Goal: Register for event/course

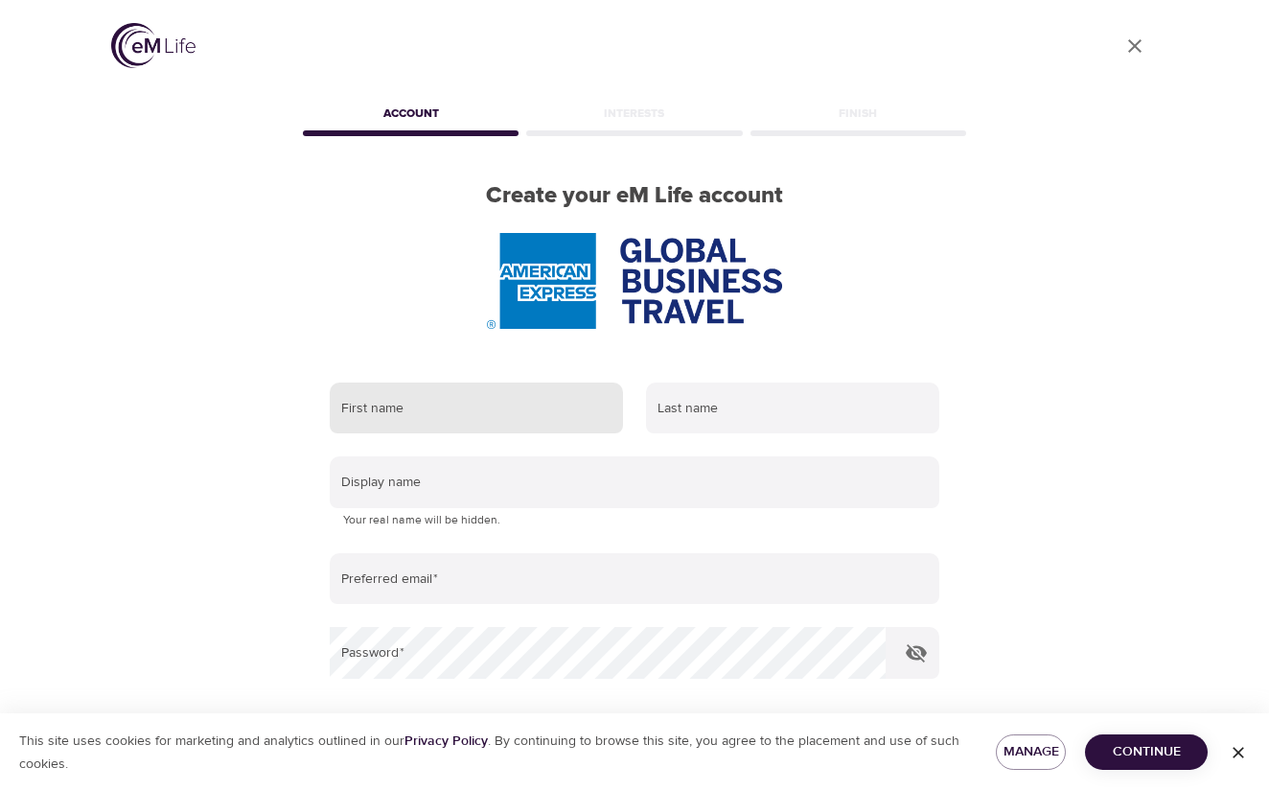
click at [528, 411] on input "text" at bounding box center [476, 408] width 293 height 52
type input "Staci"
type input "Curry-Biggers"
type input "staci.curry-biggers@amexgbt.com"
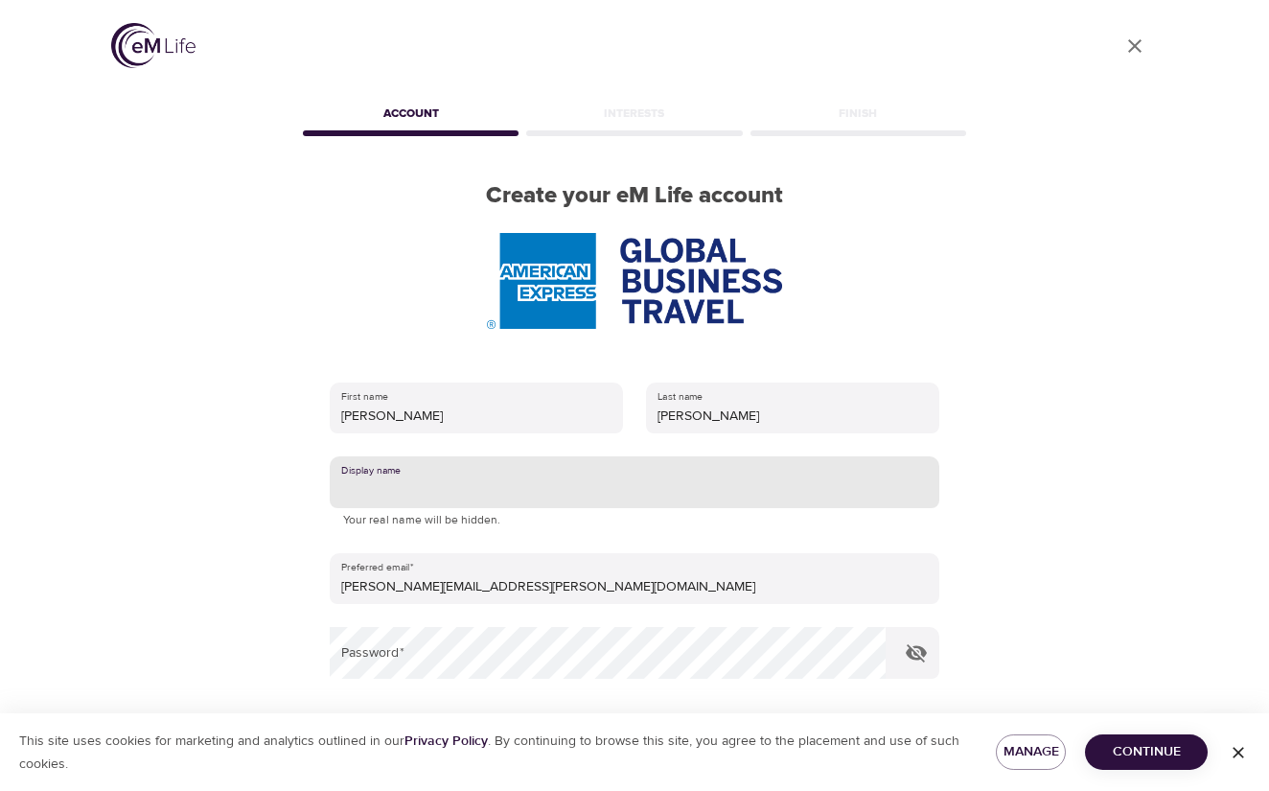
click at [496, 483] on input "text" at bounding box center [635, 482] width 610 height 52
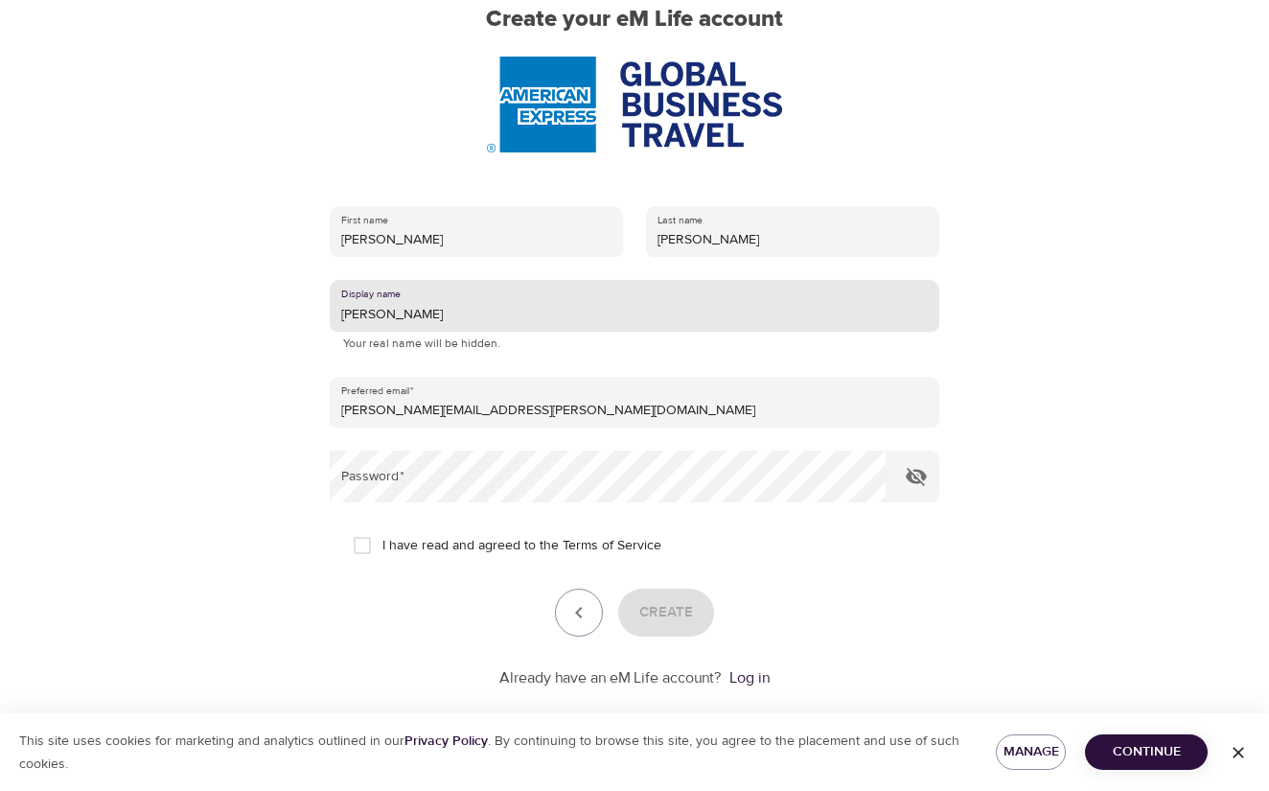
scroll to position [192, 0]
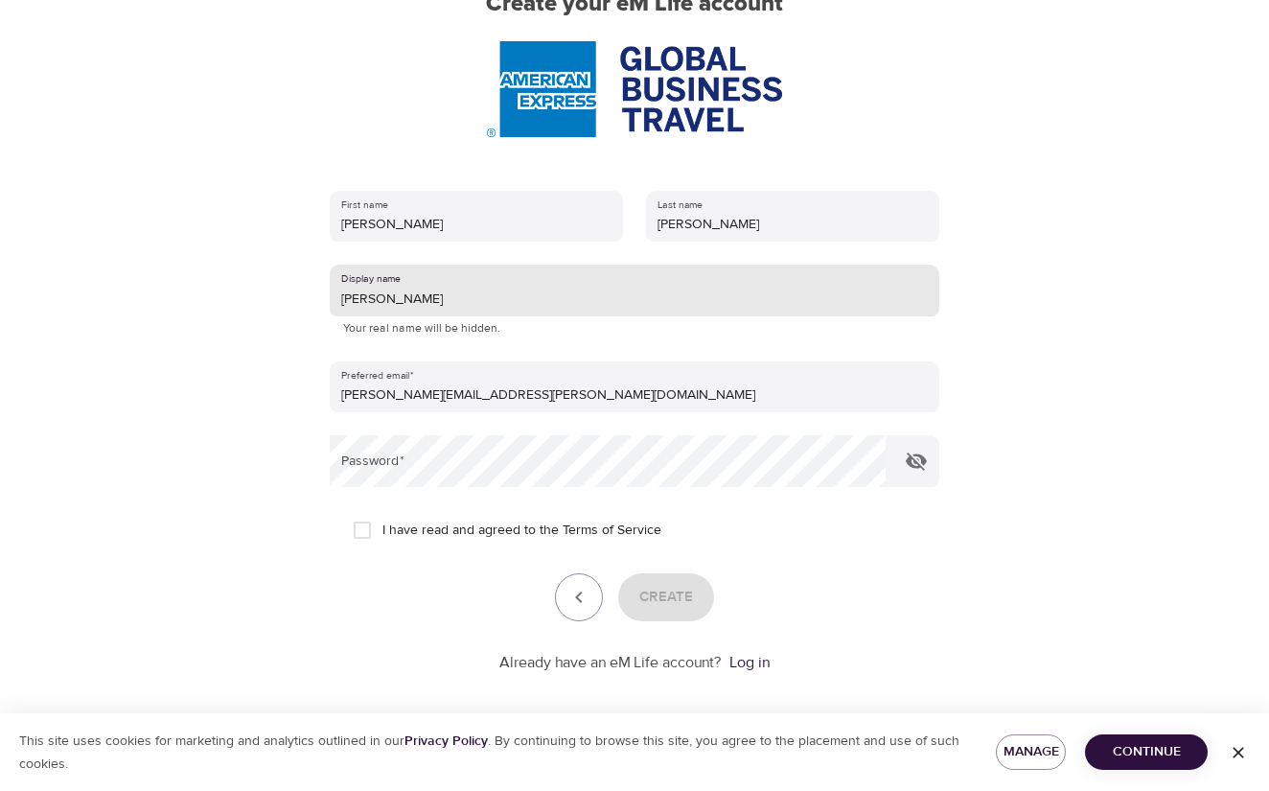
type input "[PERSON_NAME]"
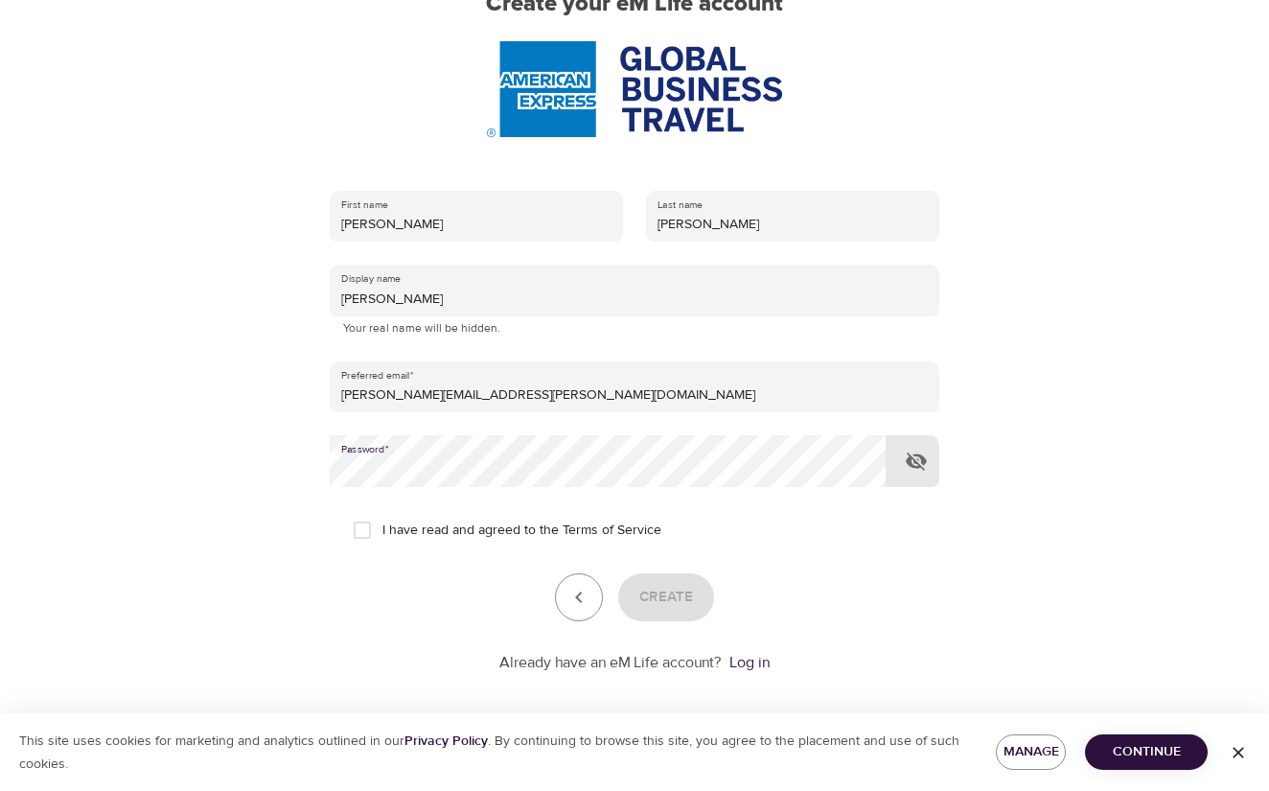
click at [927, 464] on icon "button" at bounding box center [916, 461] width 23 height 23
click at [354, 530] on input "I have read and agreed to the Terms of Service" at bounding box center [362, 530] width 40 height 40
checkbox input "true"
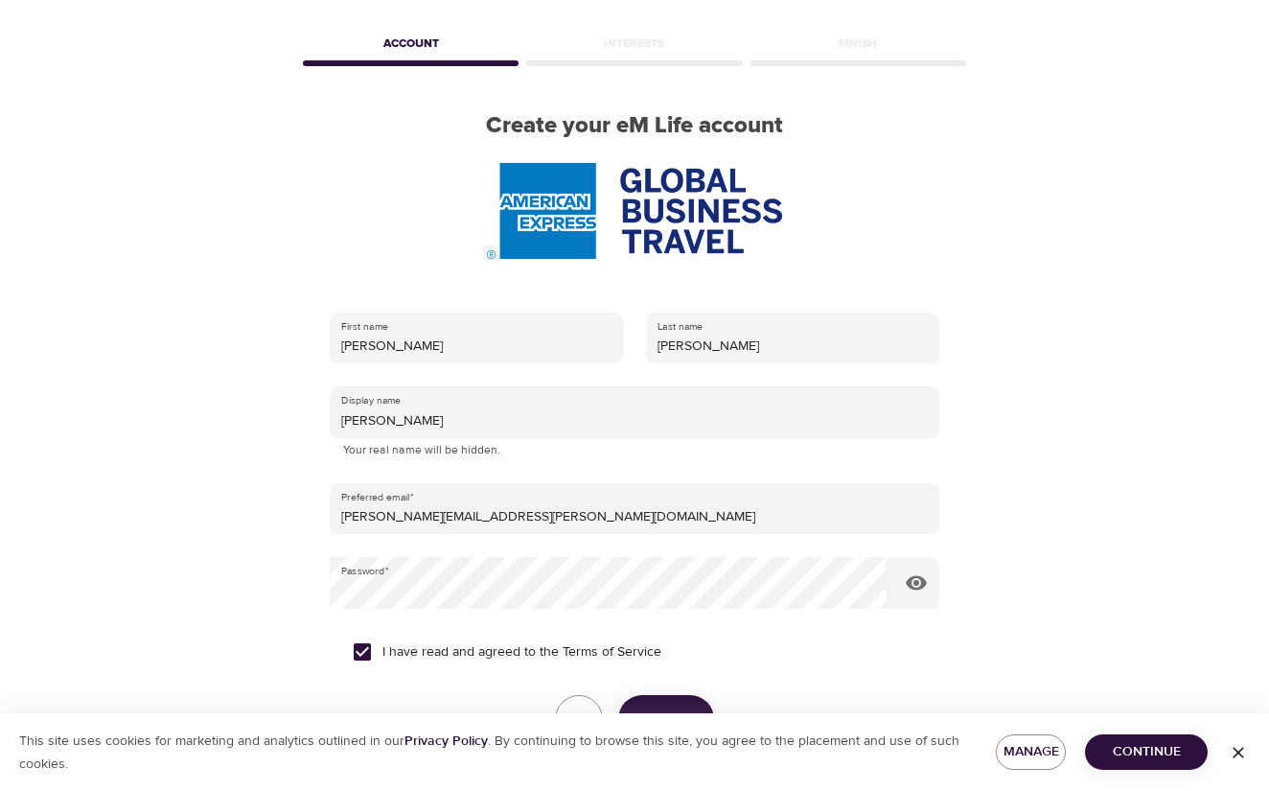
scroll to position [204, 0]
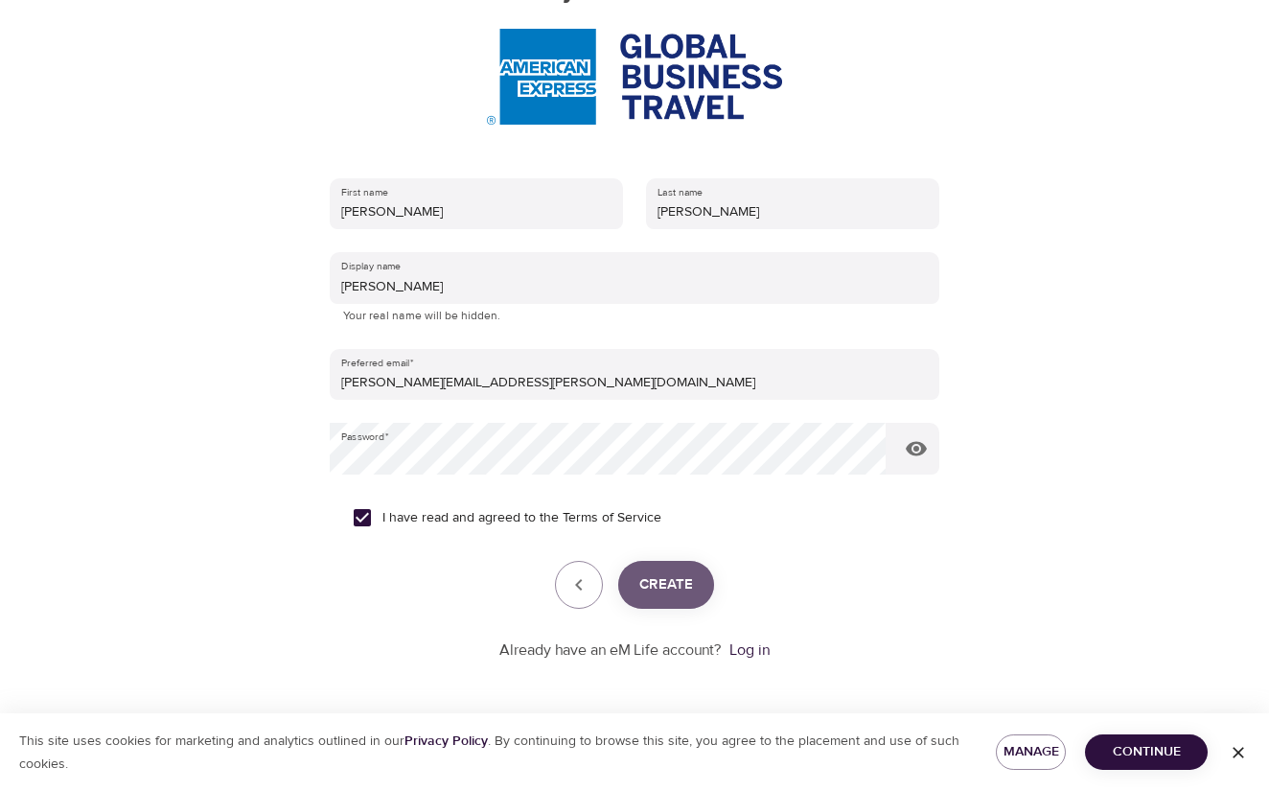
click at [674, 588] on span "Create" at bounding box center [666, 584] width 54 height 25
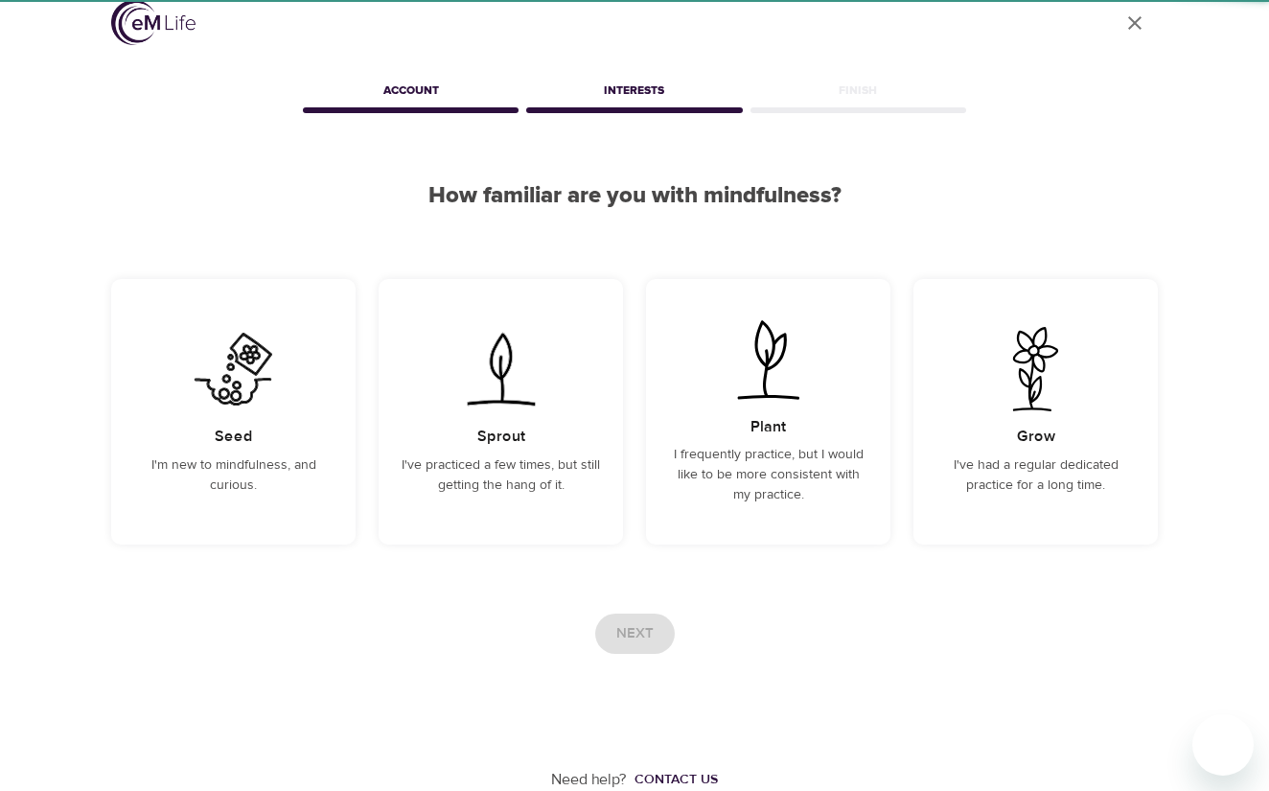
scroll to position [23, 0]
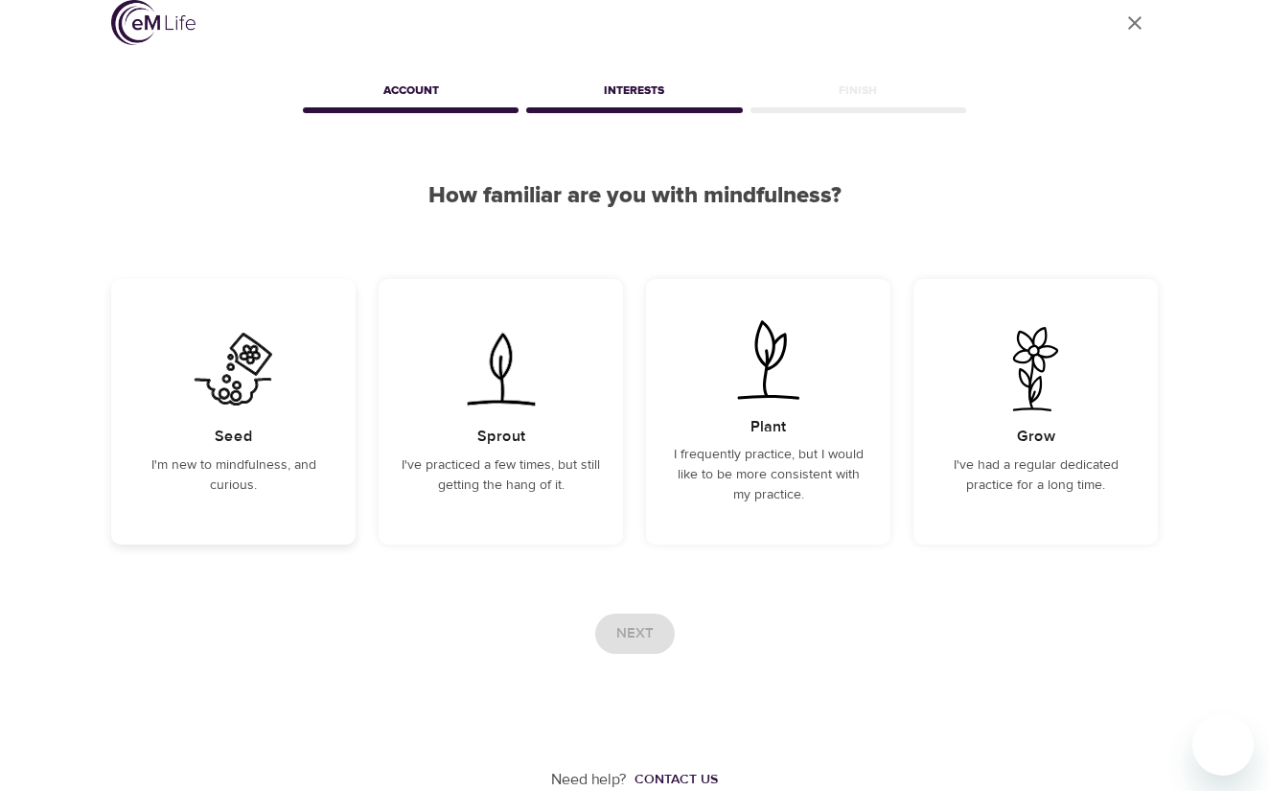
click at [285, 474] on p "I'm new to mindfulness, and curious." at bounding box center [233, 475] width 198 height 40
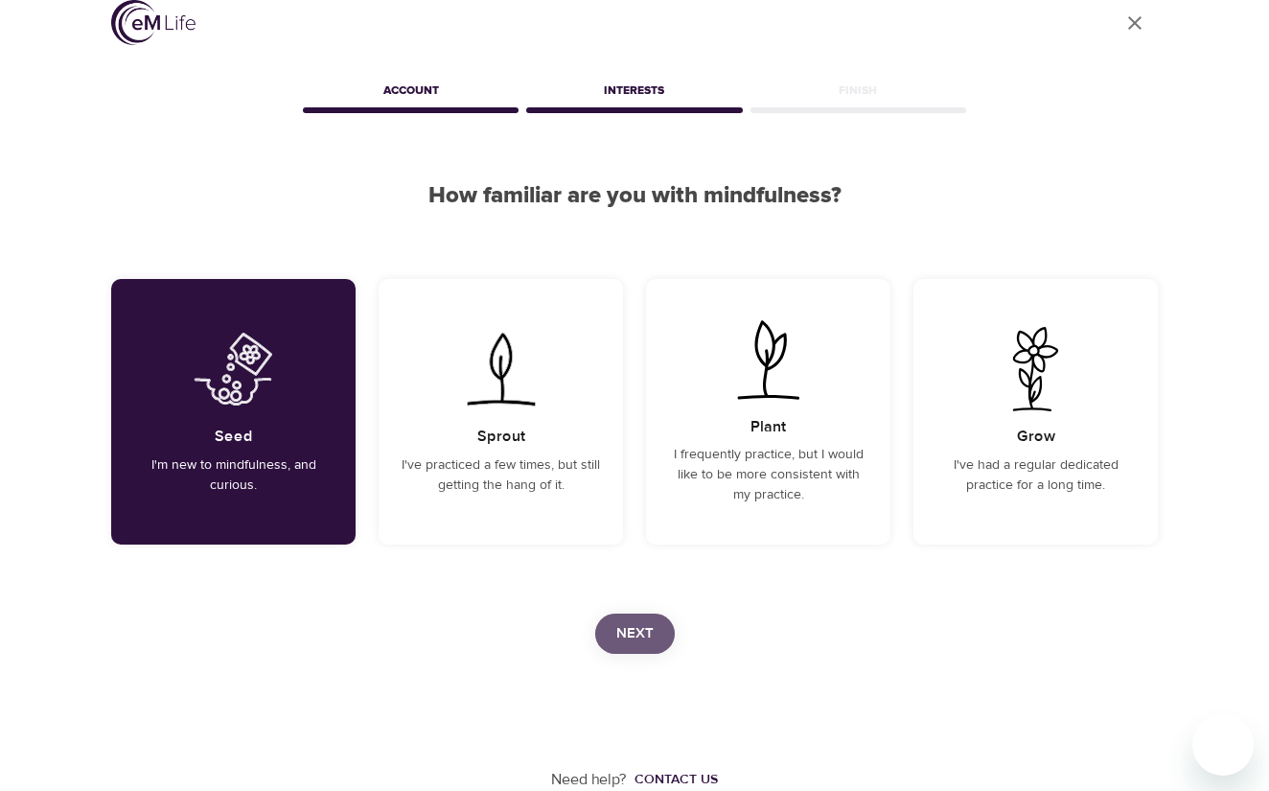
click at [638, 631] on span "Next" at bounding box center [634, 633] width 37 height 25
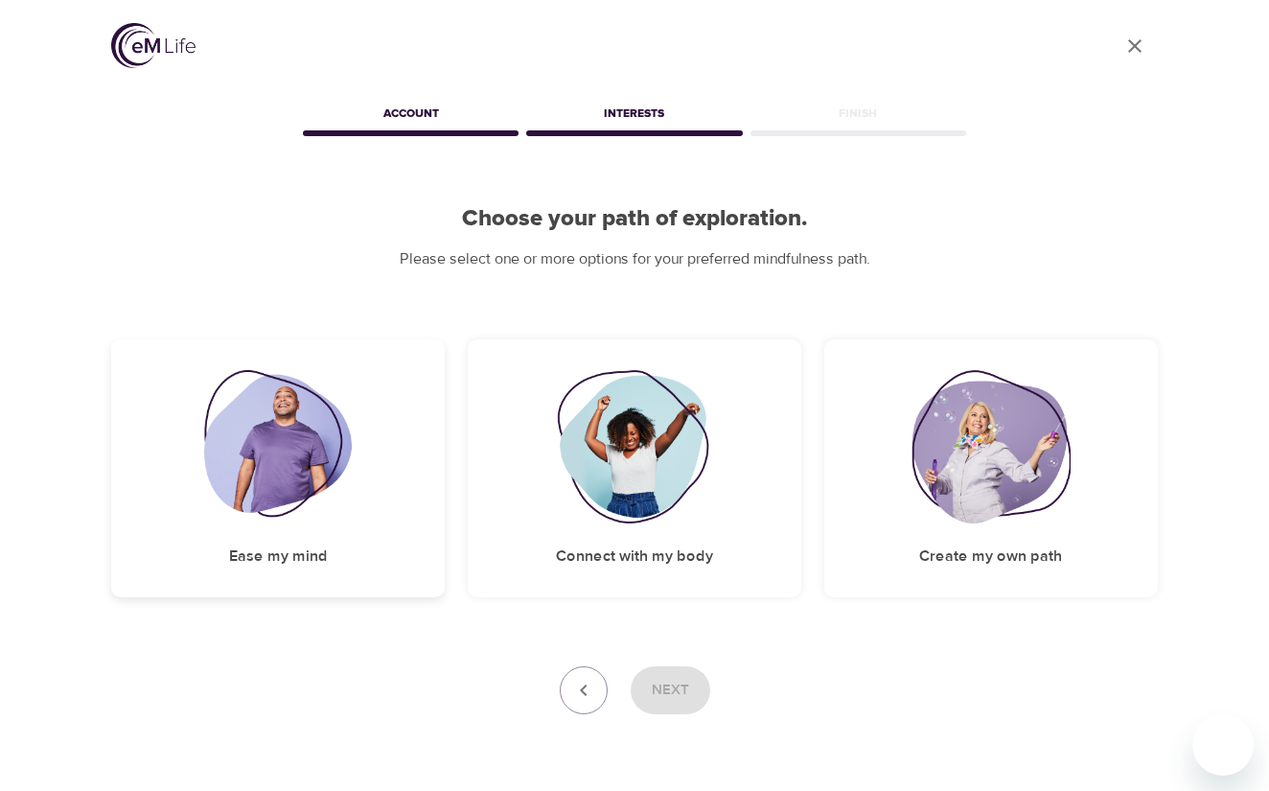
click at [268, 460] on img at bounding box center [278, 446] width 149 height 153
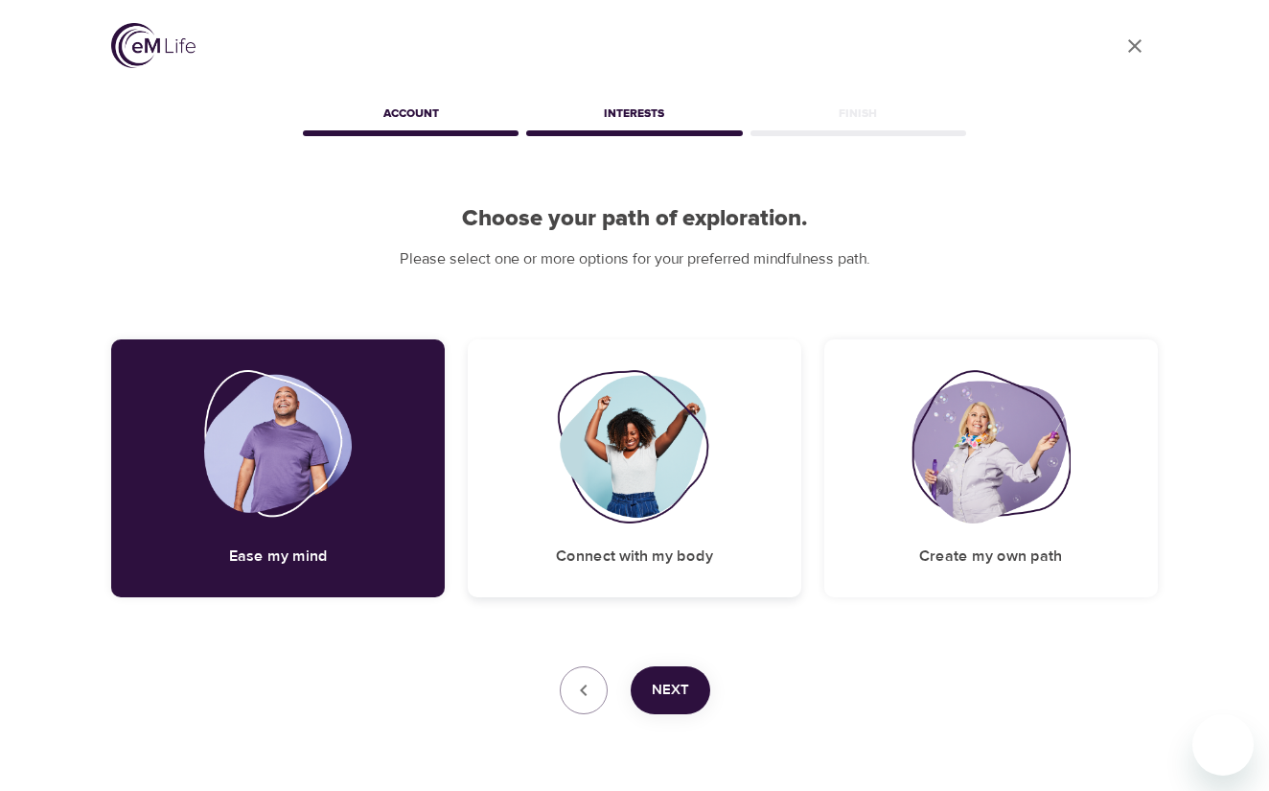
click at [628, 469] on img at bounding box center [634, 446] width 155 height 153
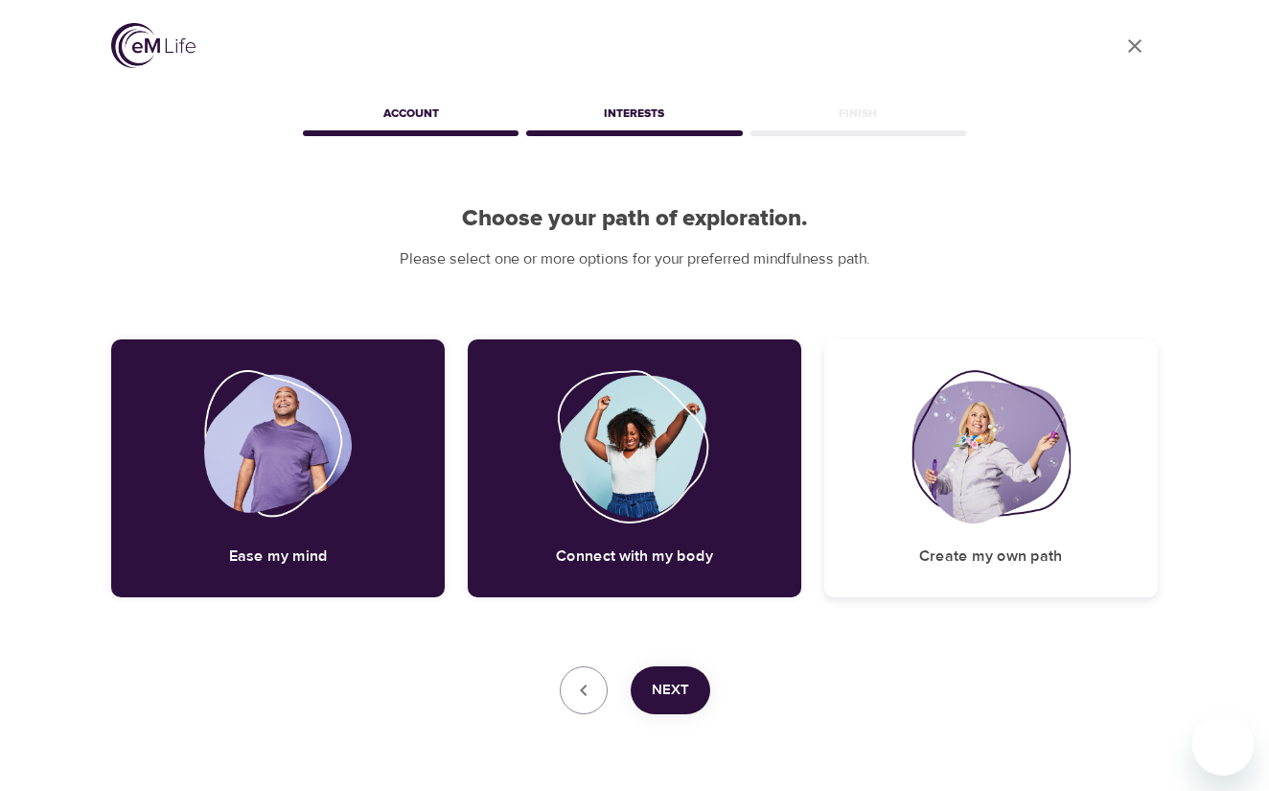
click at [935, 476] on img at bounding box center [990, 446] width 159 height 153
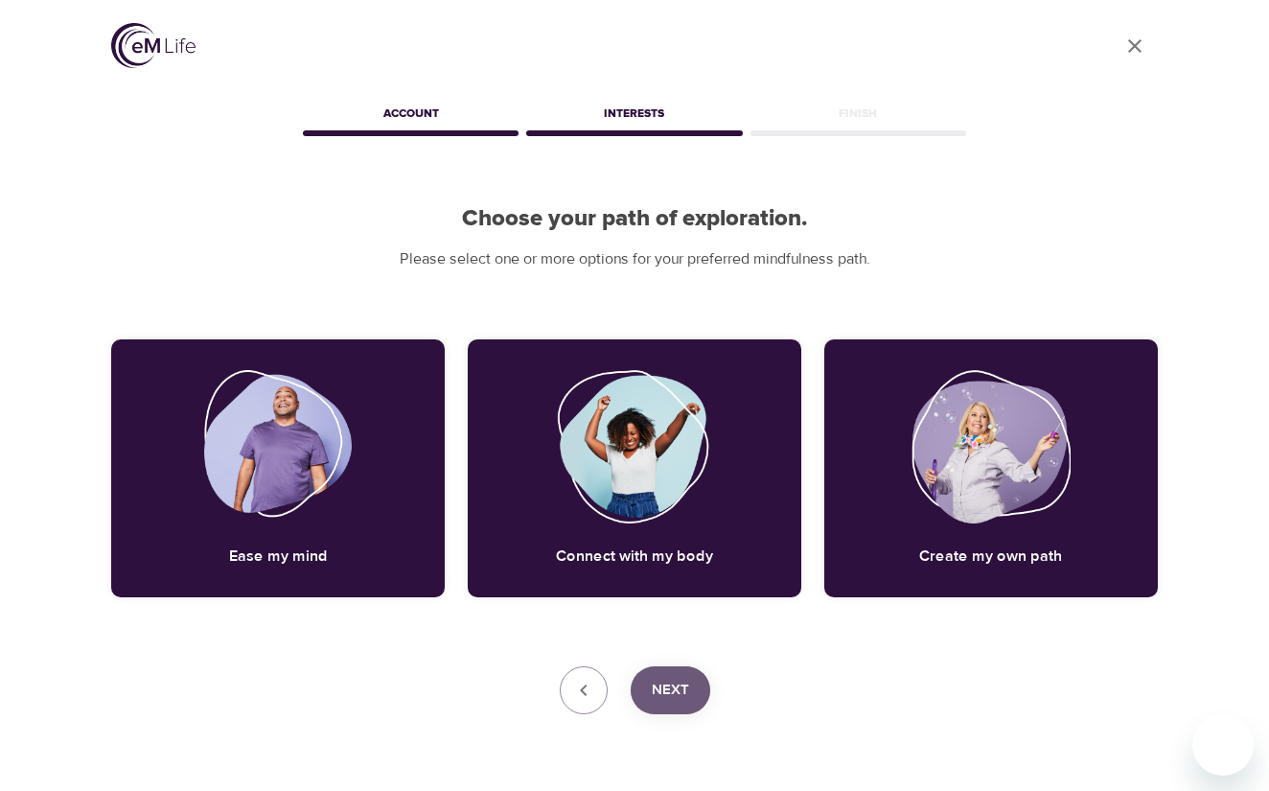
click at [671, 685] on span "Next" at bounding box center [670, 690] width 37 height 25
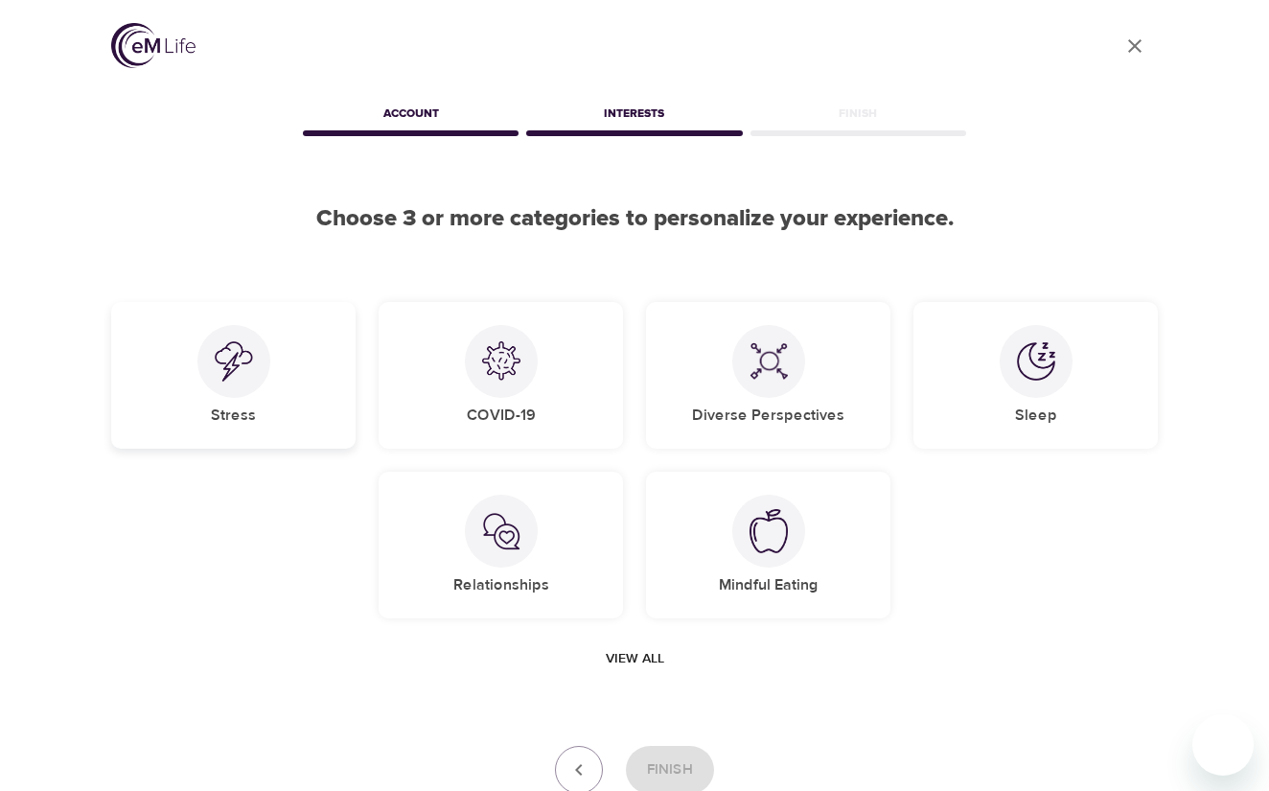
click at [222, 381] on img at bounding box center [234, 361] width 38 height 40
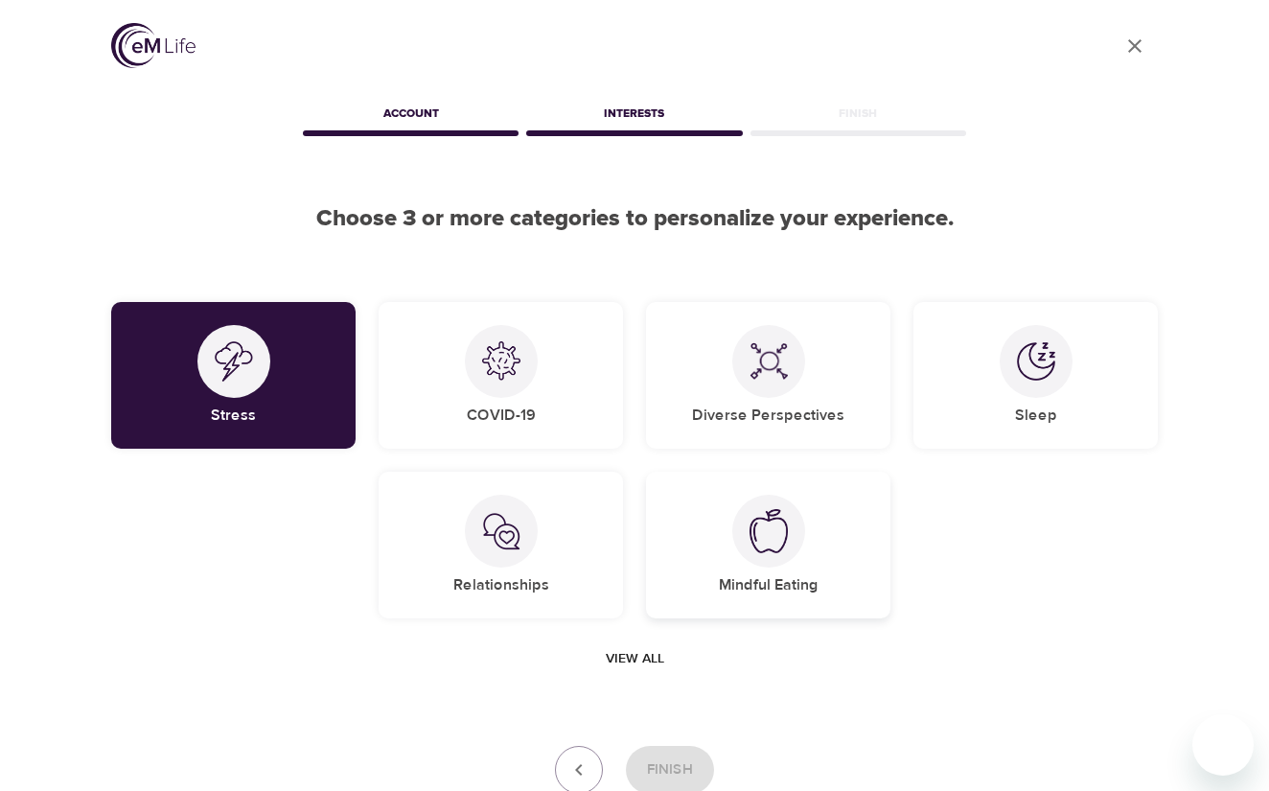
click at [750, 535] on img at bounding box center [769, 531] width 38 height 44
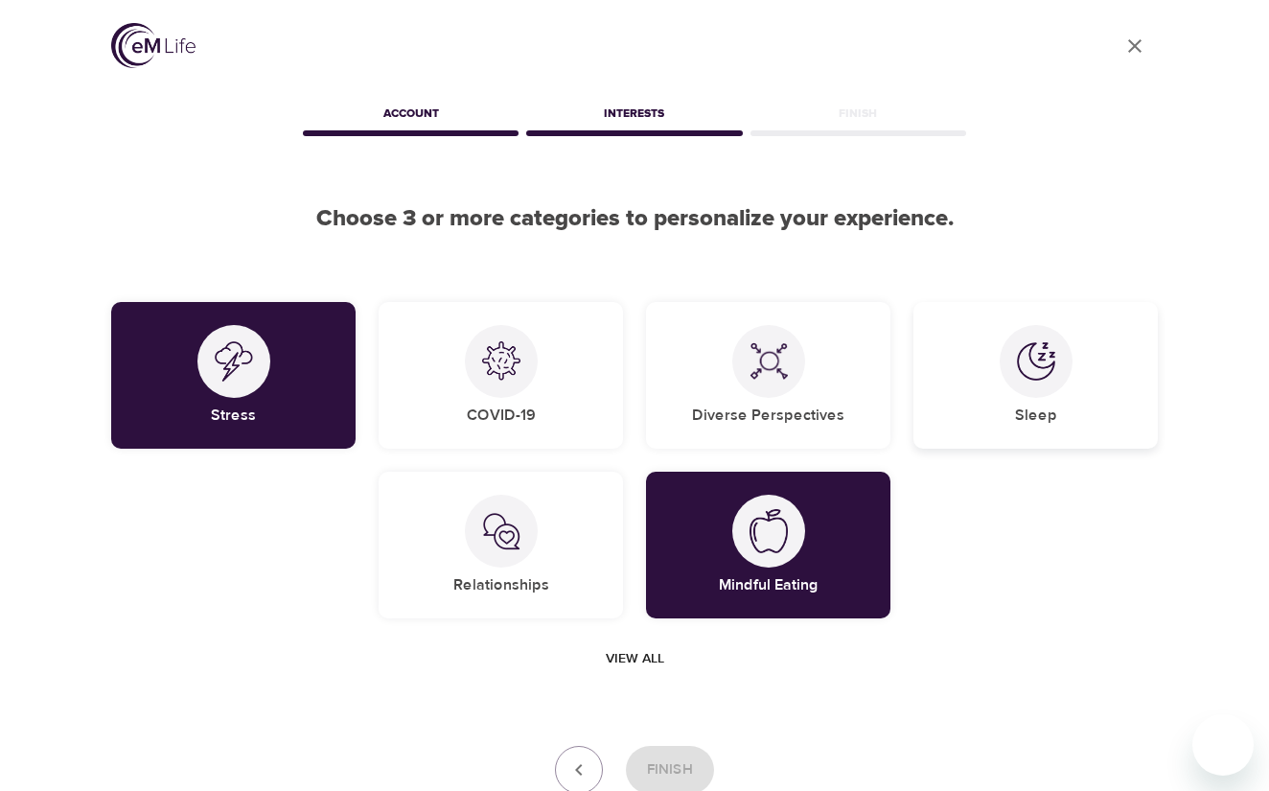
click at [1009, 356] on div at bounding box center [1036, 361] width 73 height 73
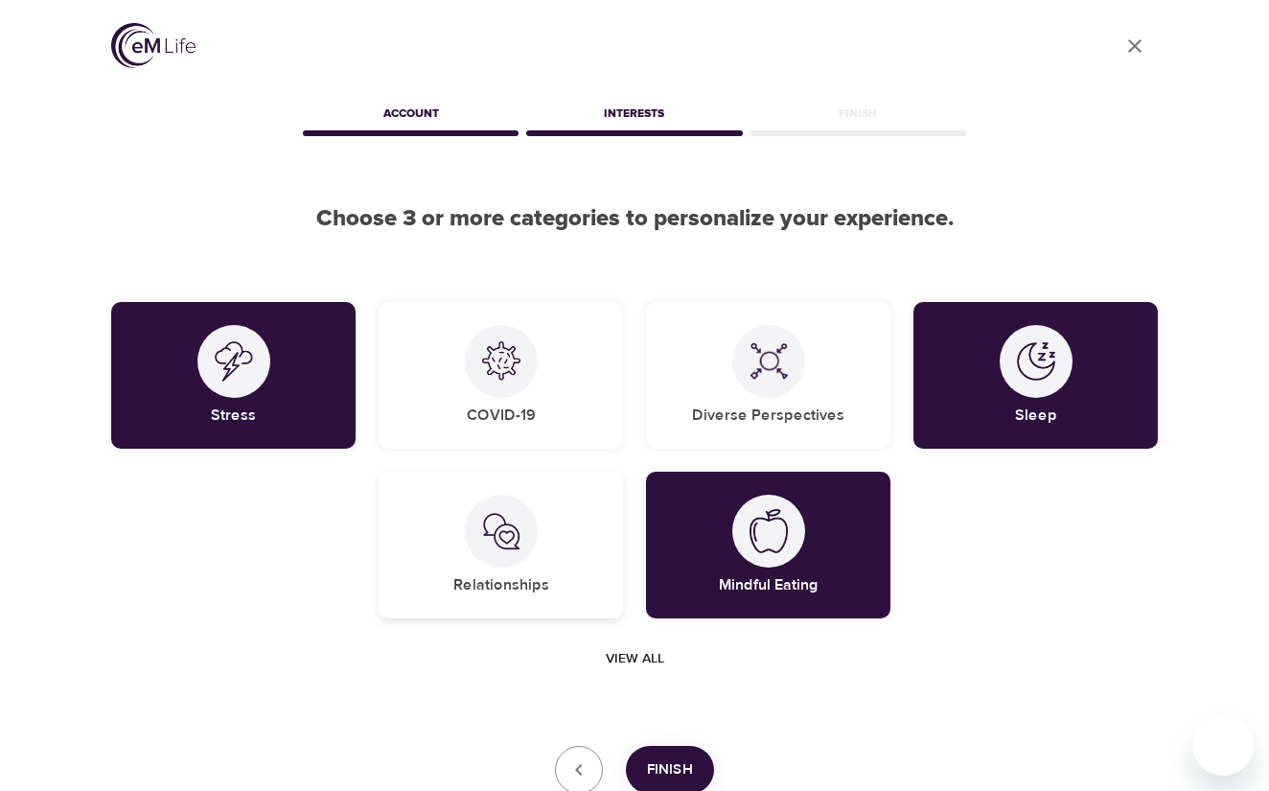
click at [510, 548] on img at bounding box center [501, 531] width 38 height 38
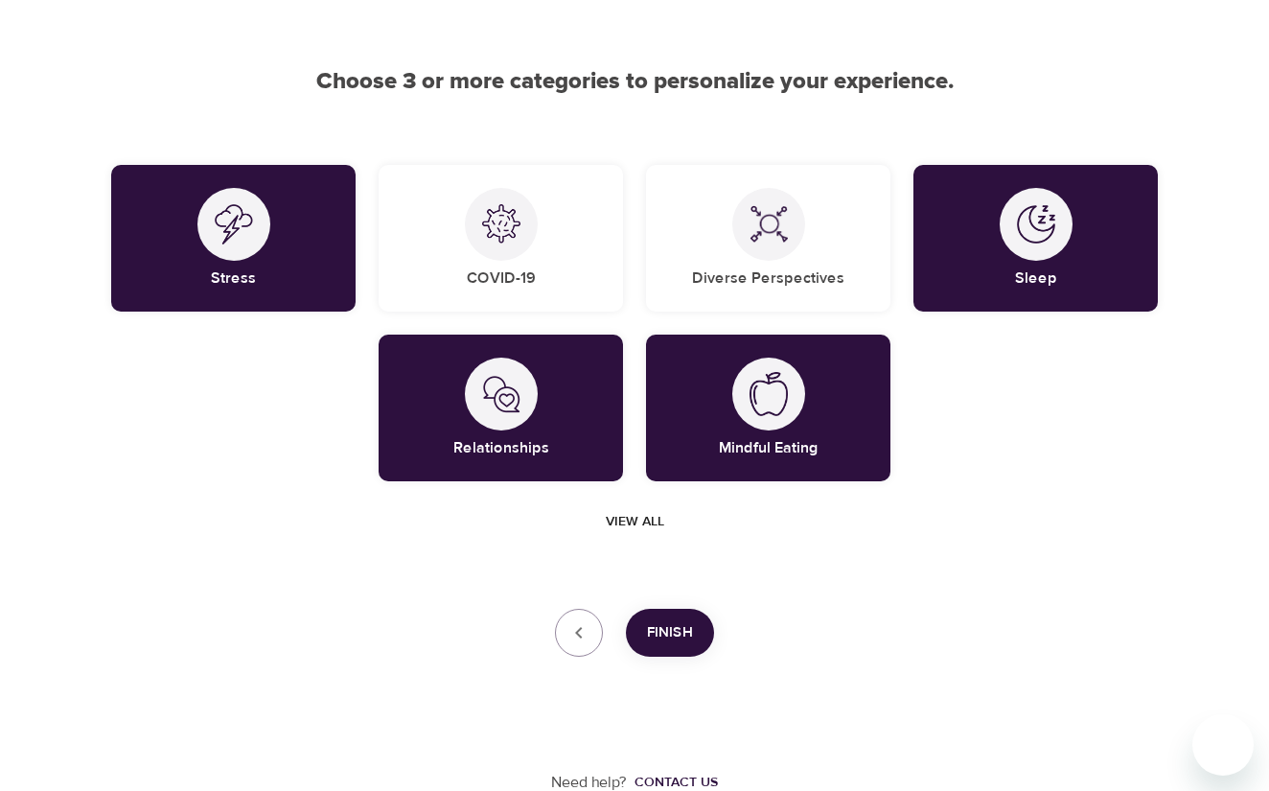
scroll to position [140, 0]
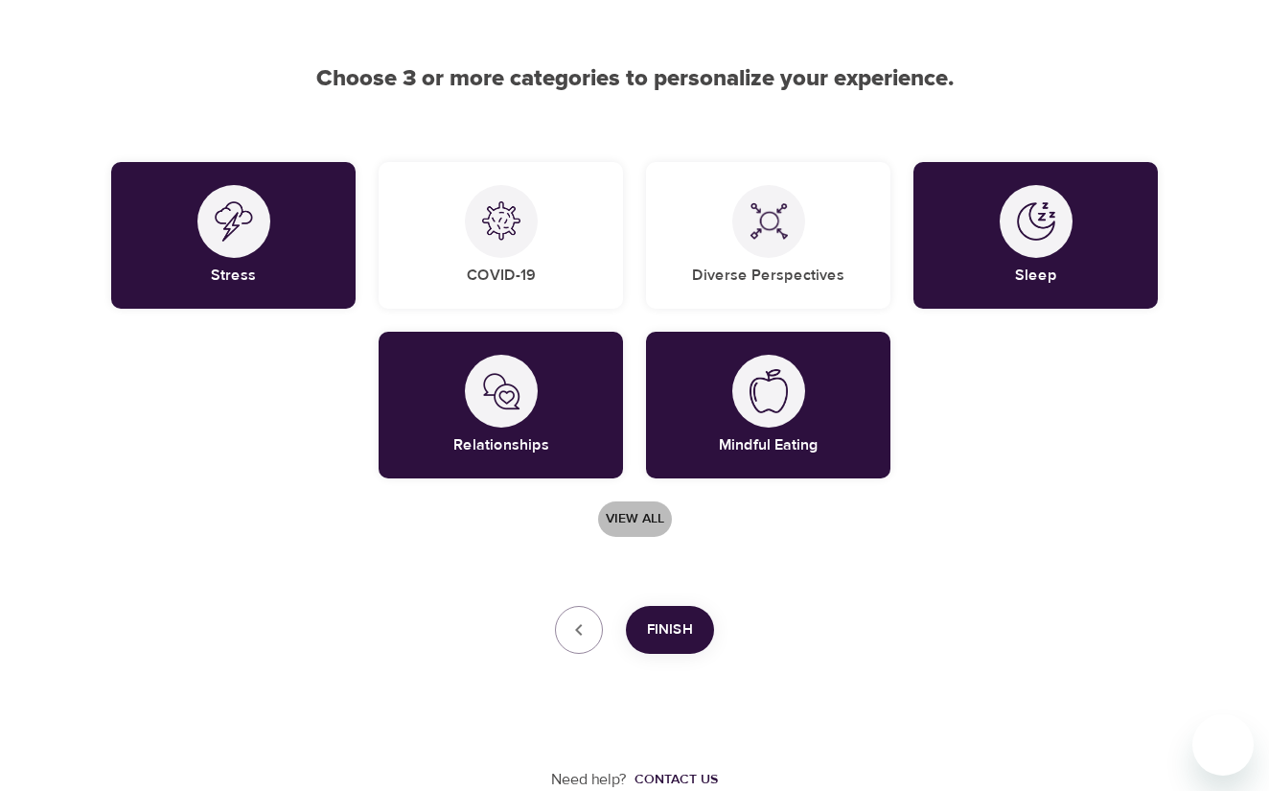
click at [625, 518] on span "View all" at bounding box center [635, 519] width 58 height 24
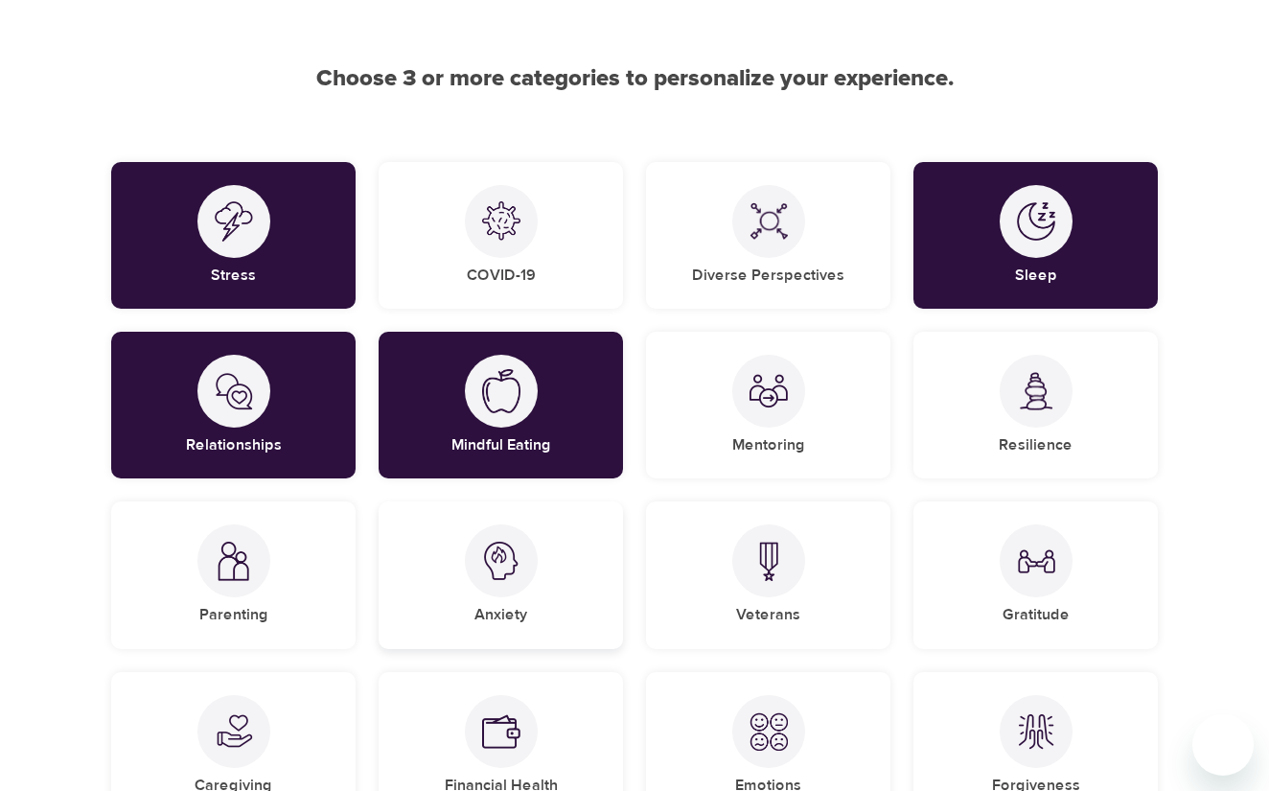
click at [523, 577] on div at bounding box center [501, 560] width 73 height 73
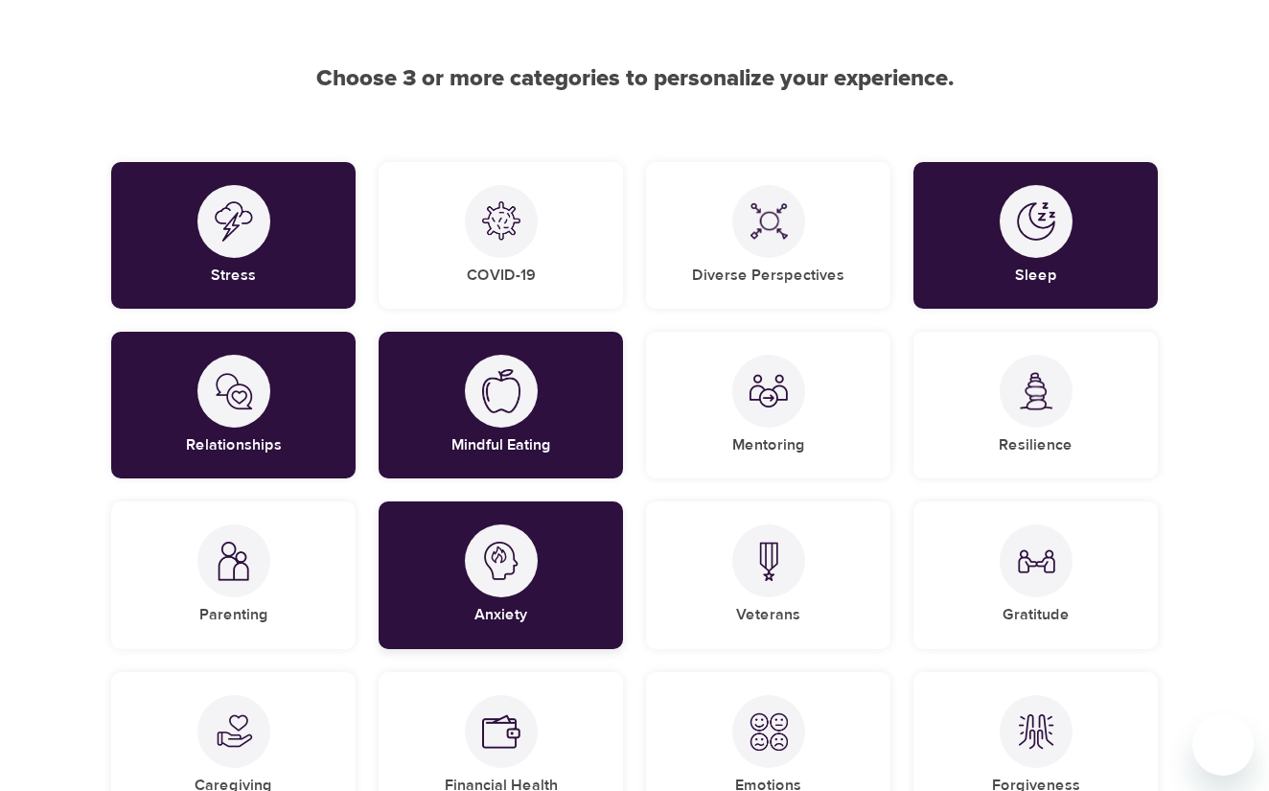
scroll to position [236, 0]
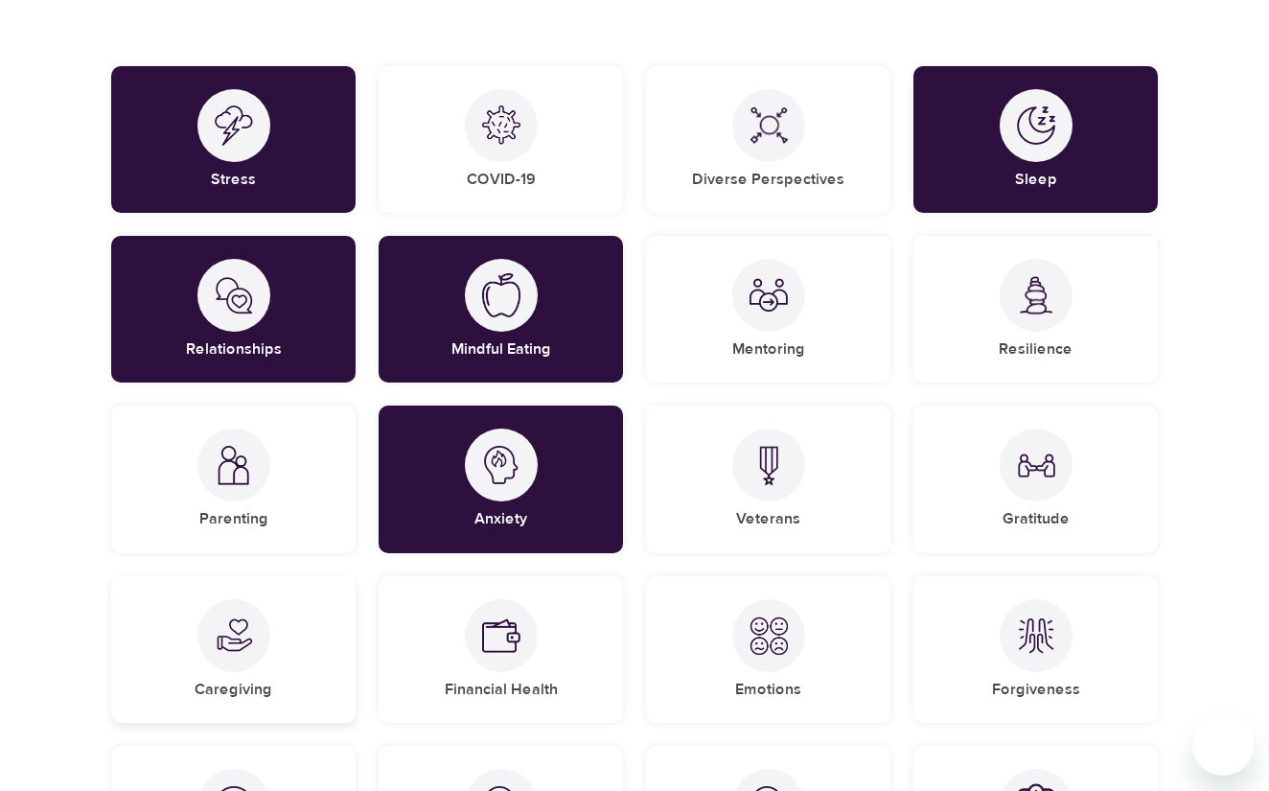
click at [254, 634] on div at bounding box center [233, 635] width 73 height 73
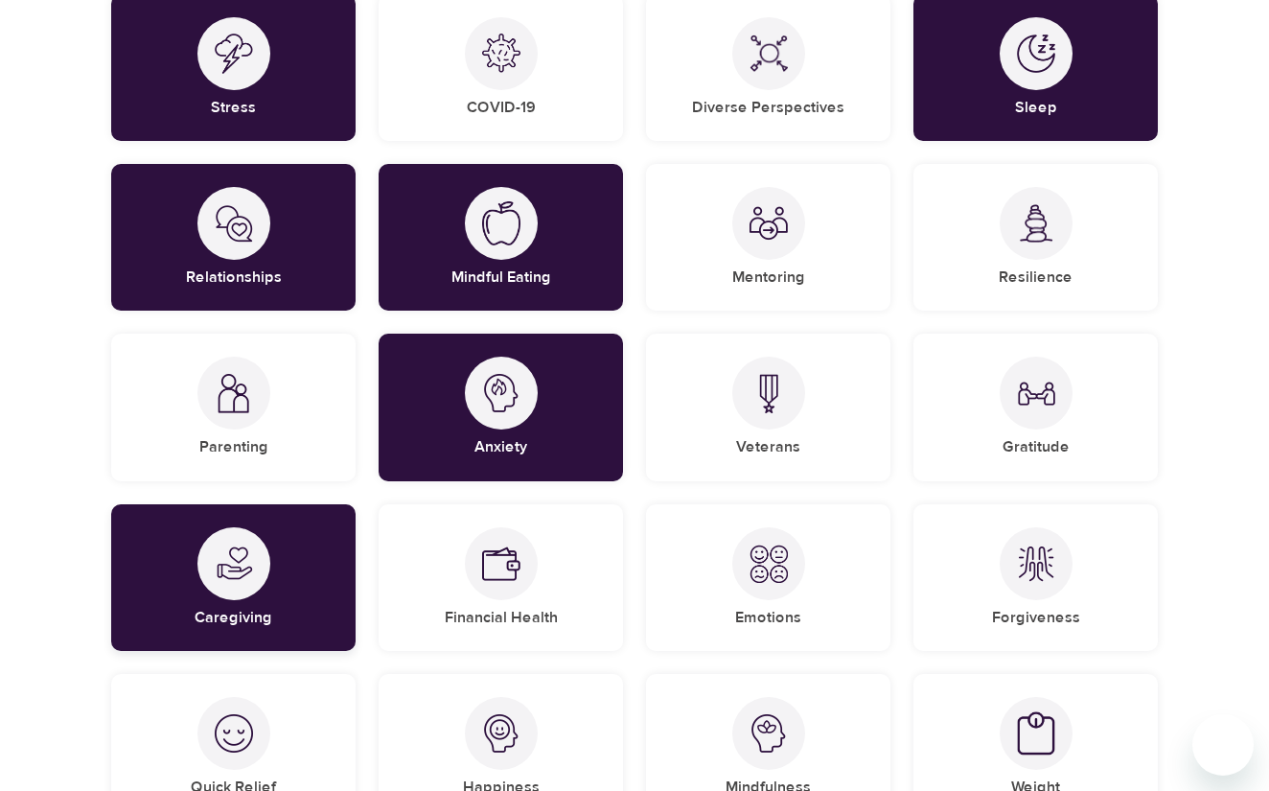
scroll to position [523, 0]
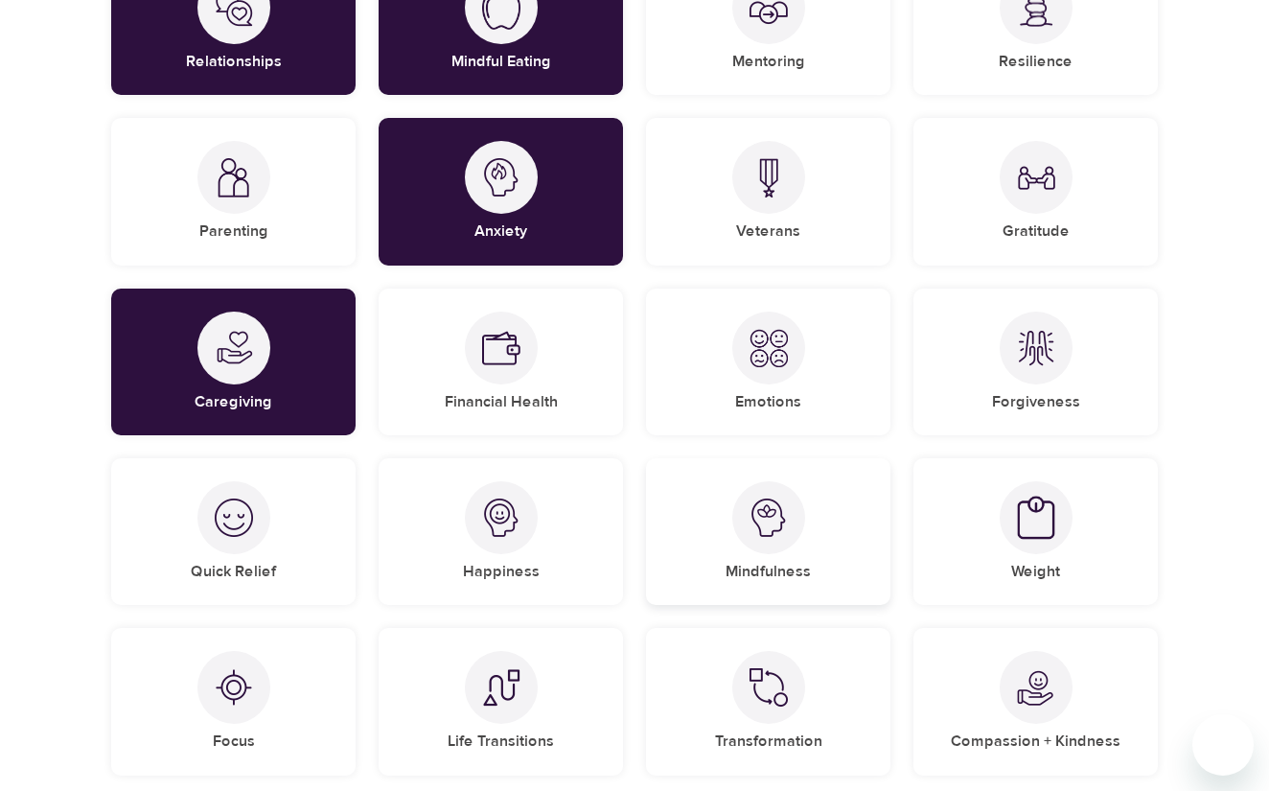
click at [762, 527] on img at bounding box center [769, 517] width 38 height 38
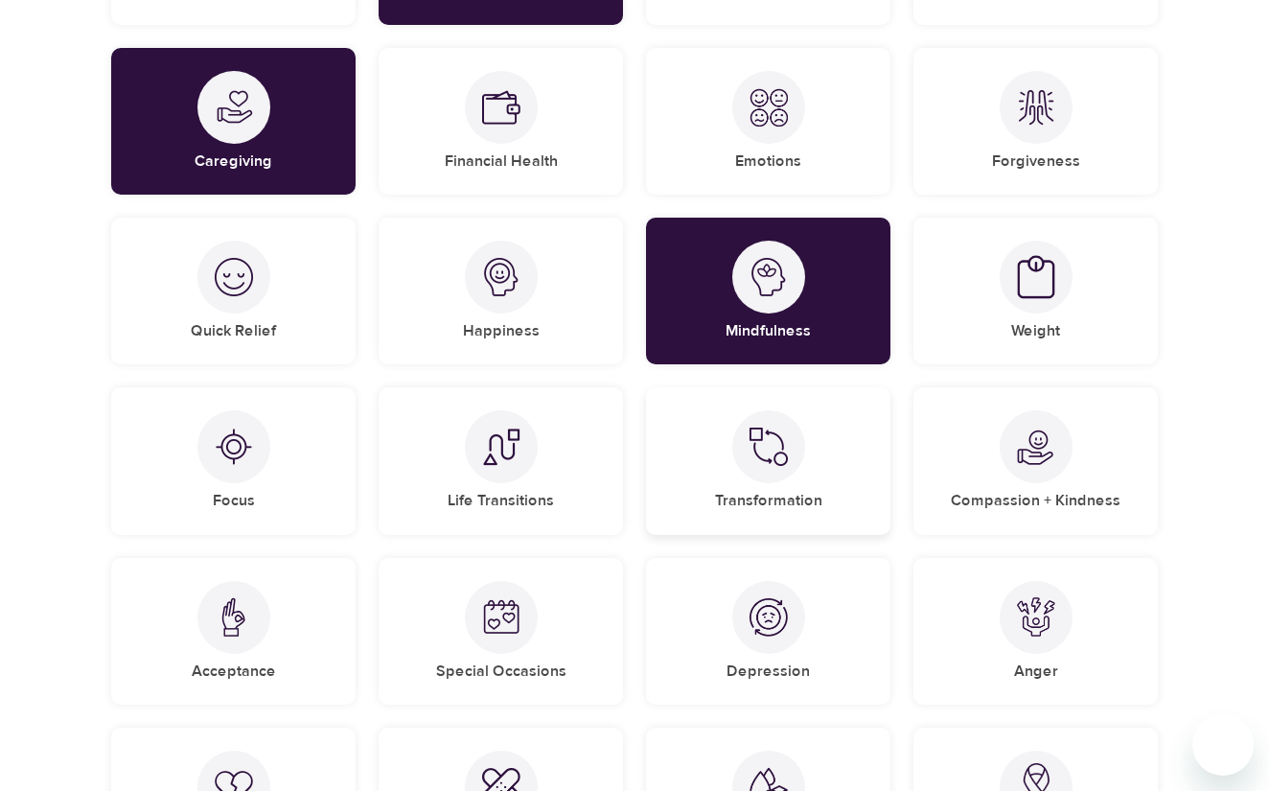
scroll to position [811, 0]
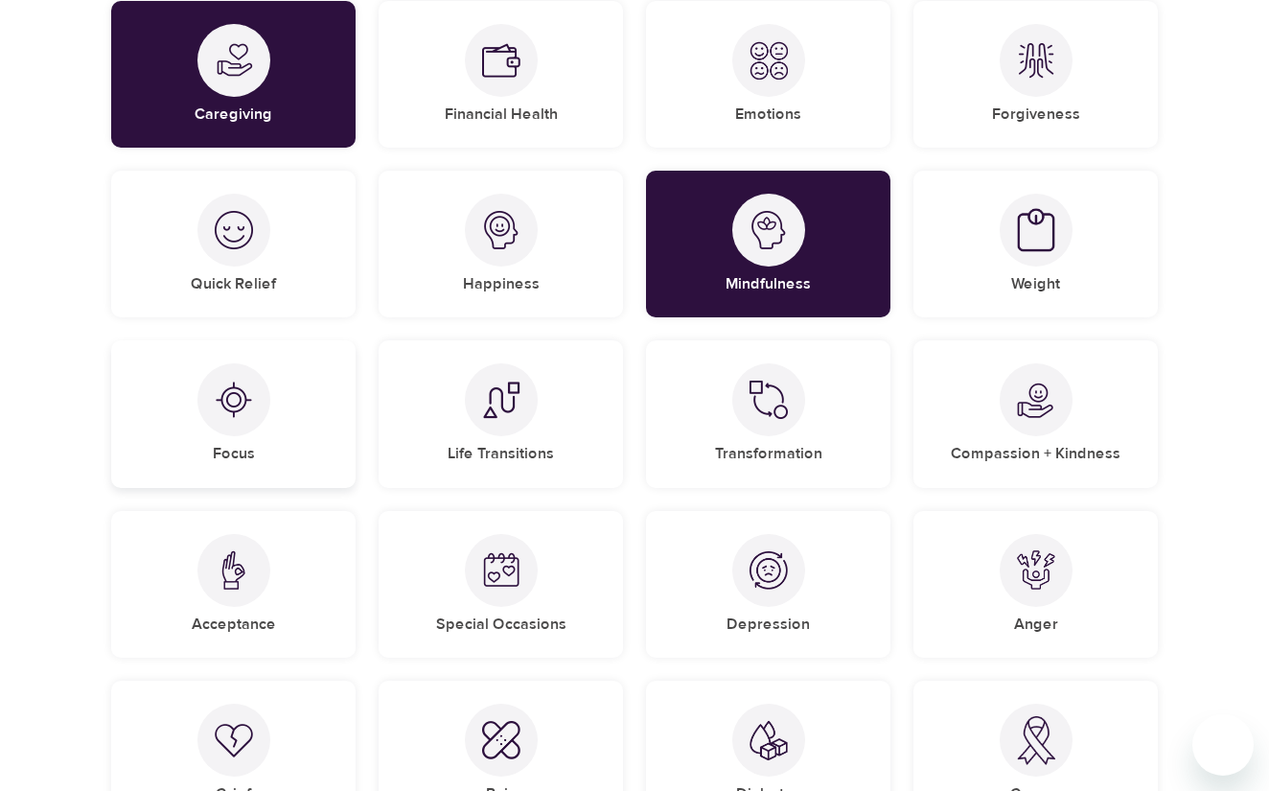
click at [234, 415] on img at bounding box center [234, 400] width 38 height 38
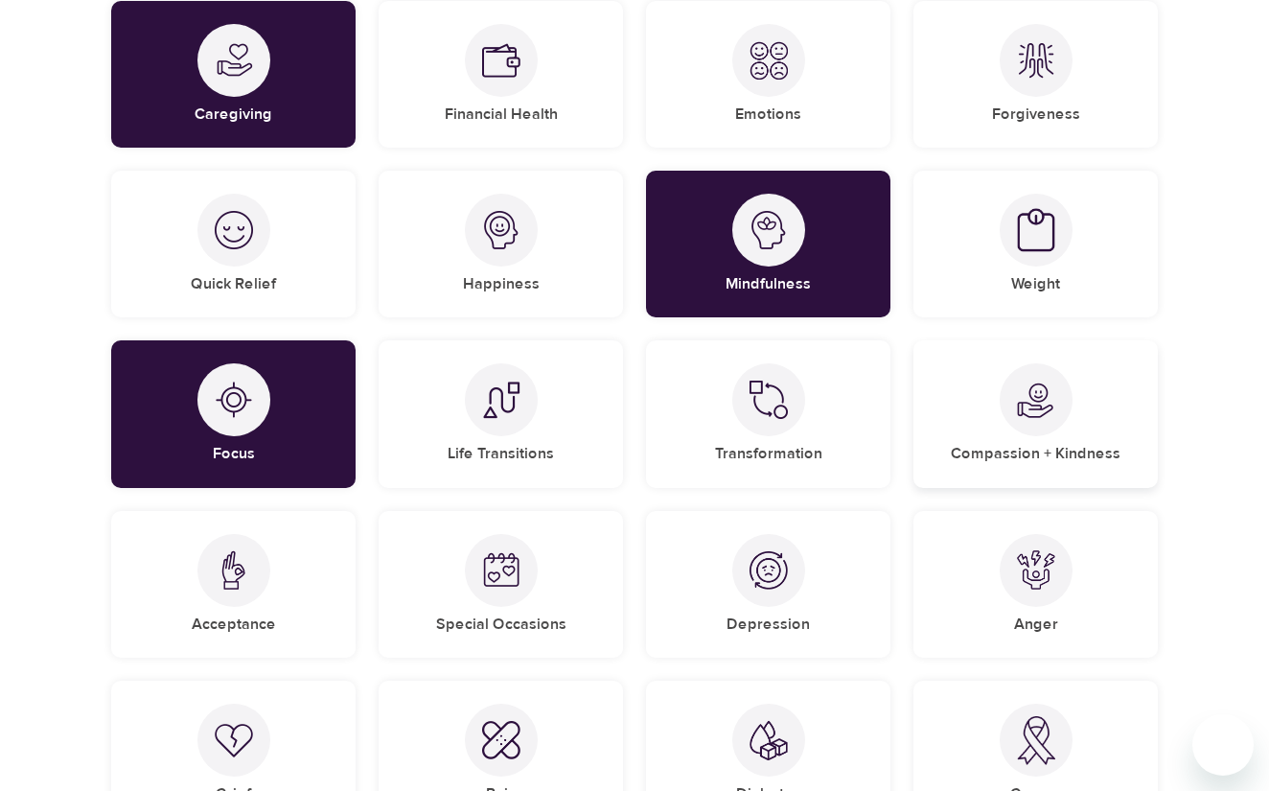
click at [1005, 421] on div "Compassion + Kindness" at bounding box center [1035, 413] width 244 height 147
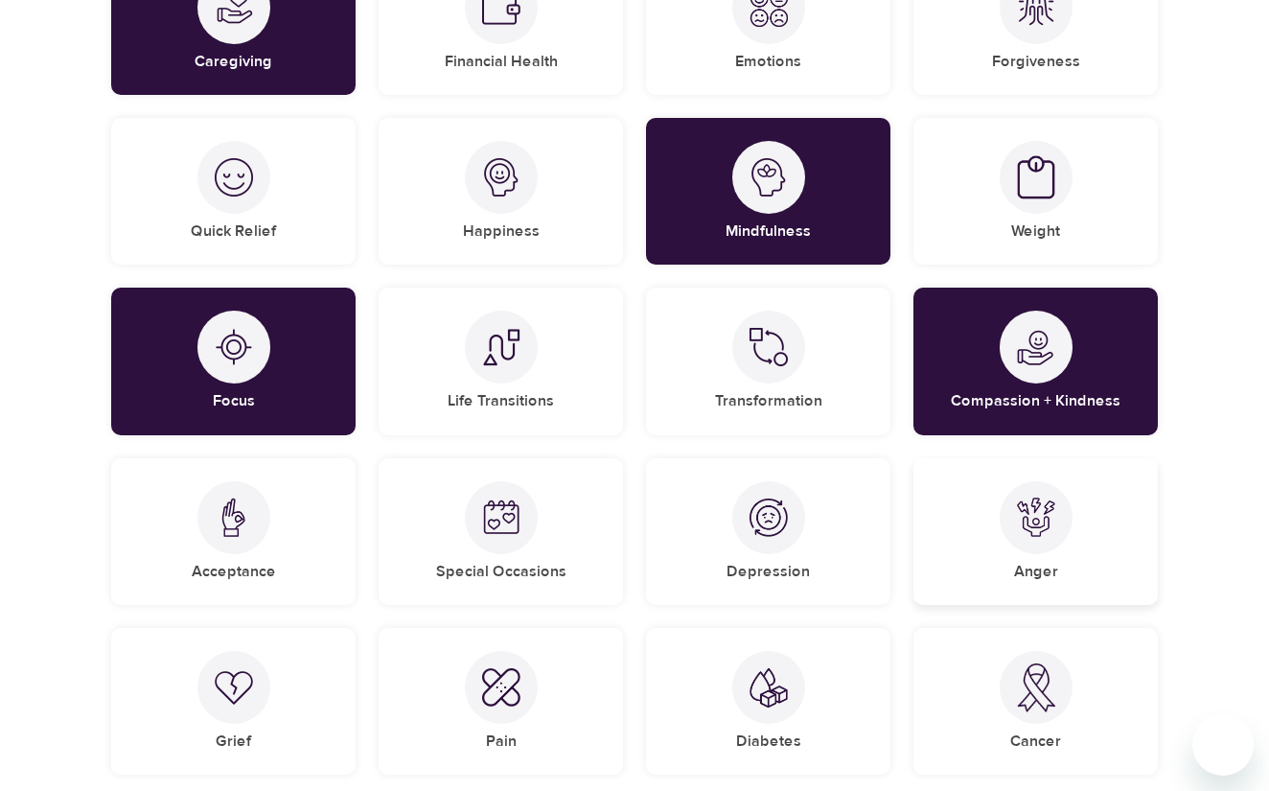
scroll to position [1003, 0]
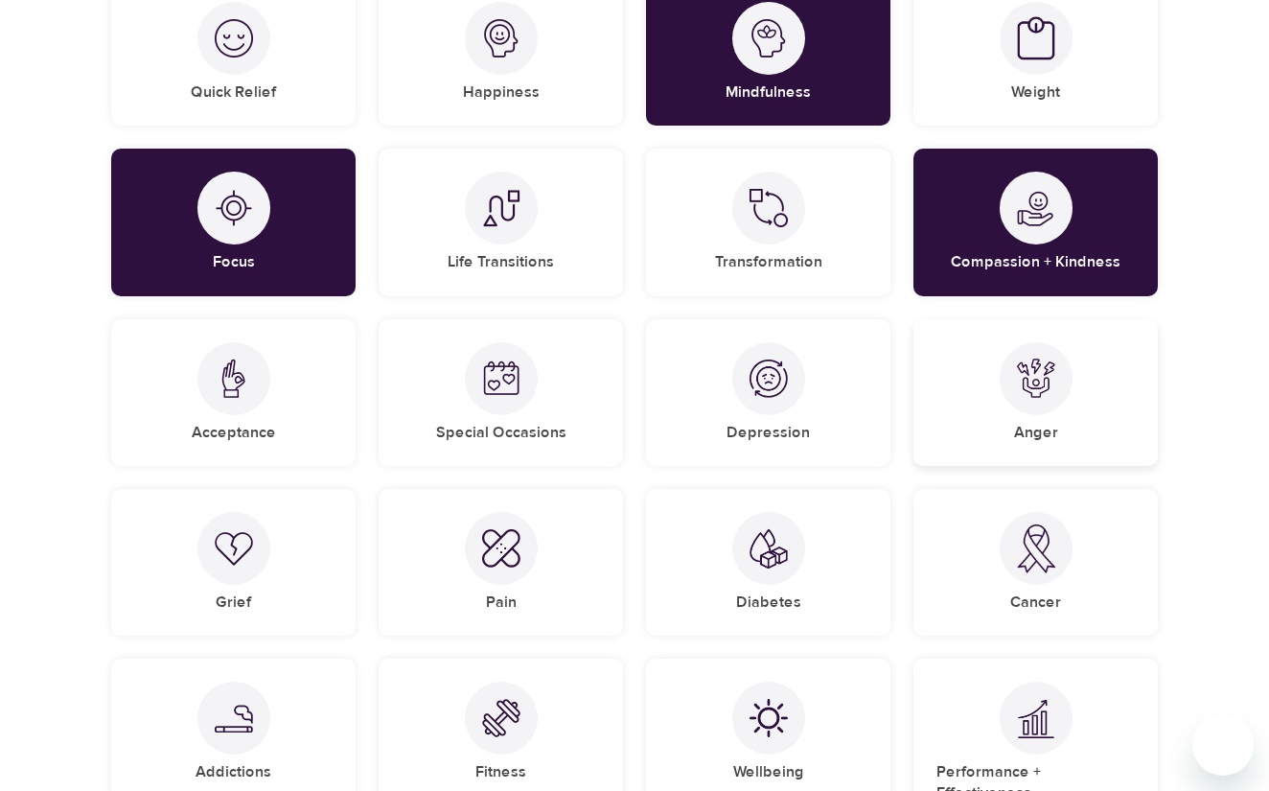
click at [1034, 416] on div "Anger" at bounding box center [1035, 392] width 244 height 147
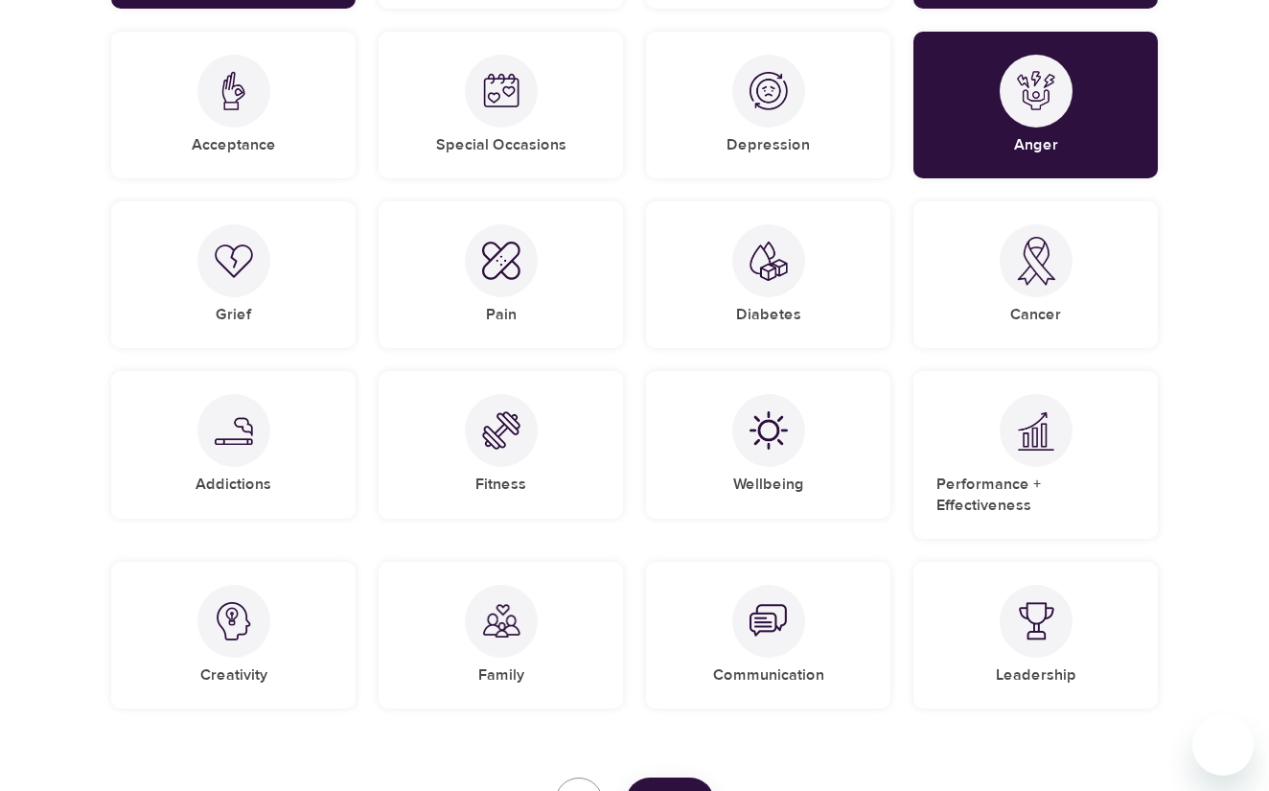
scroll to position [1386, 0]
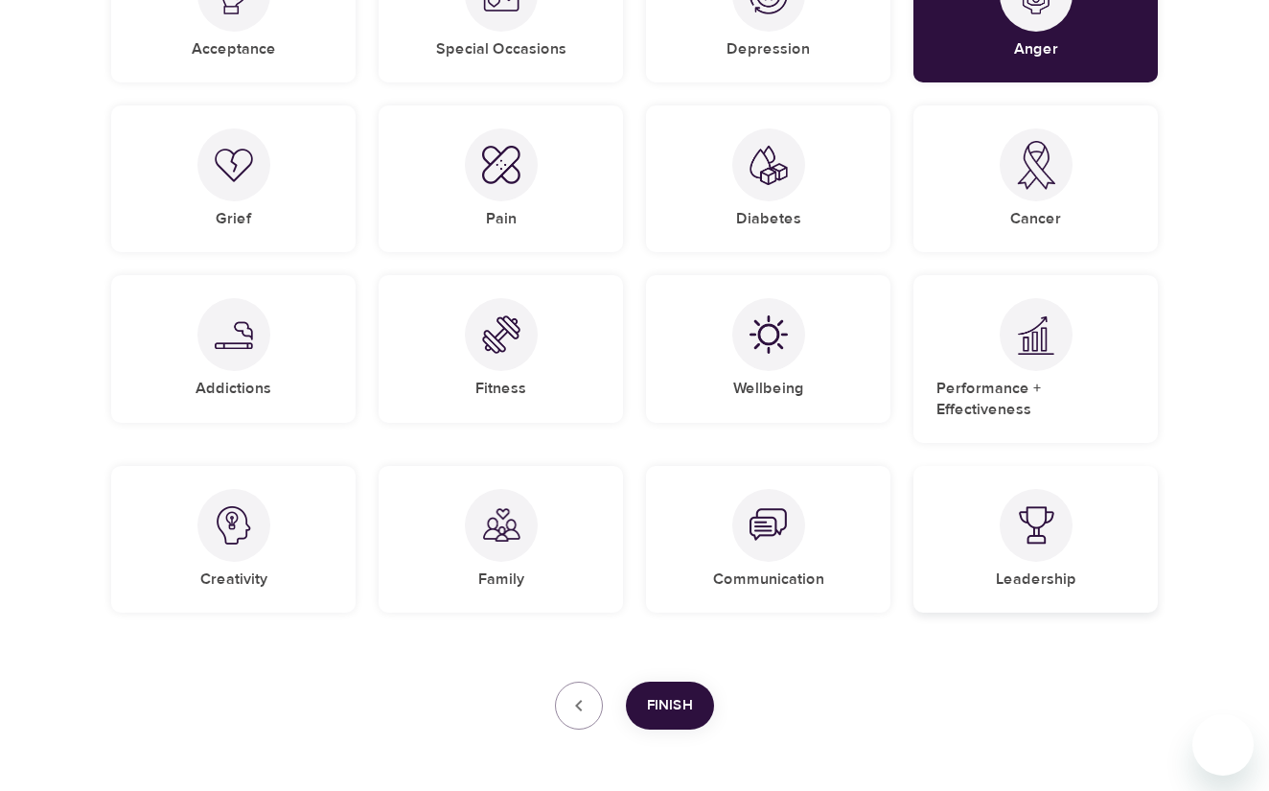
click at [1044, 516] on img at bounding box center [1036, 525] width 38 height 38
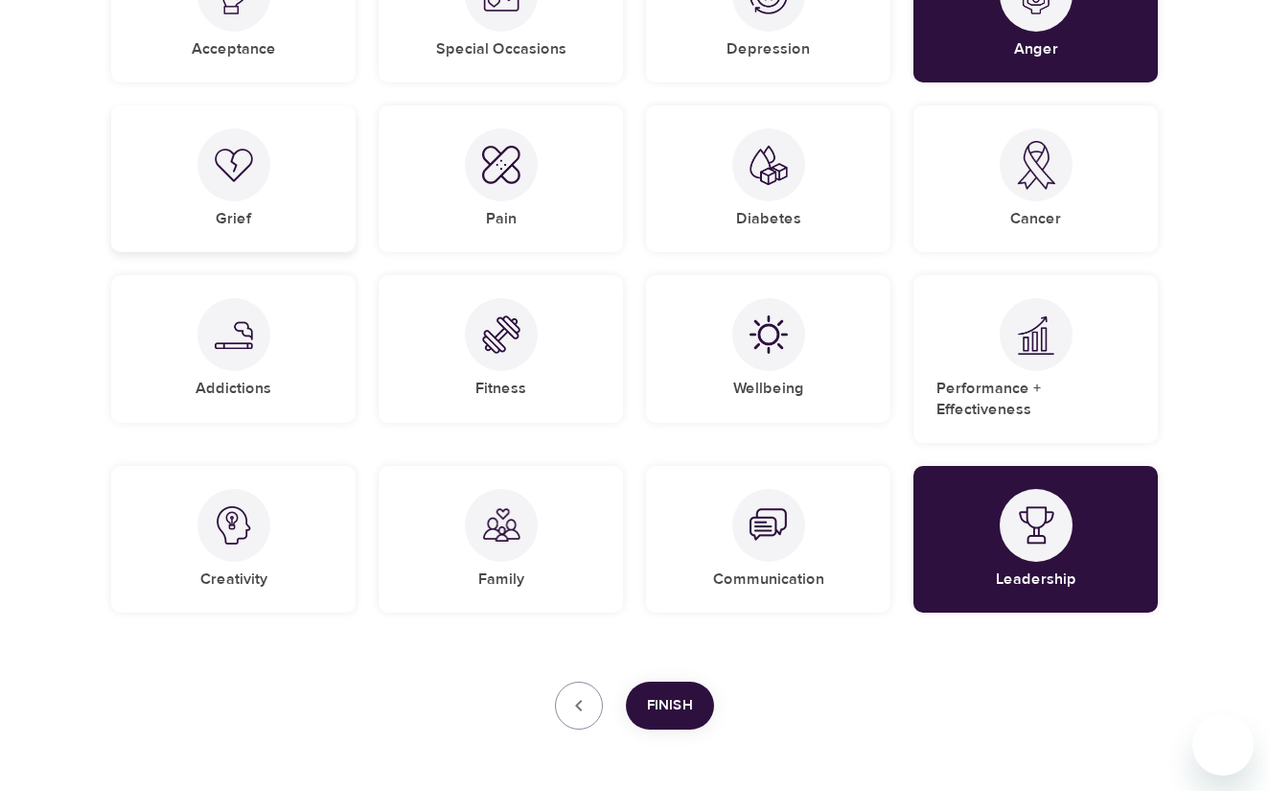
click at [257, 180] on div at bounding box center [233, 164] width 73 height 73
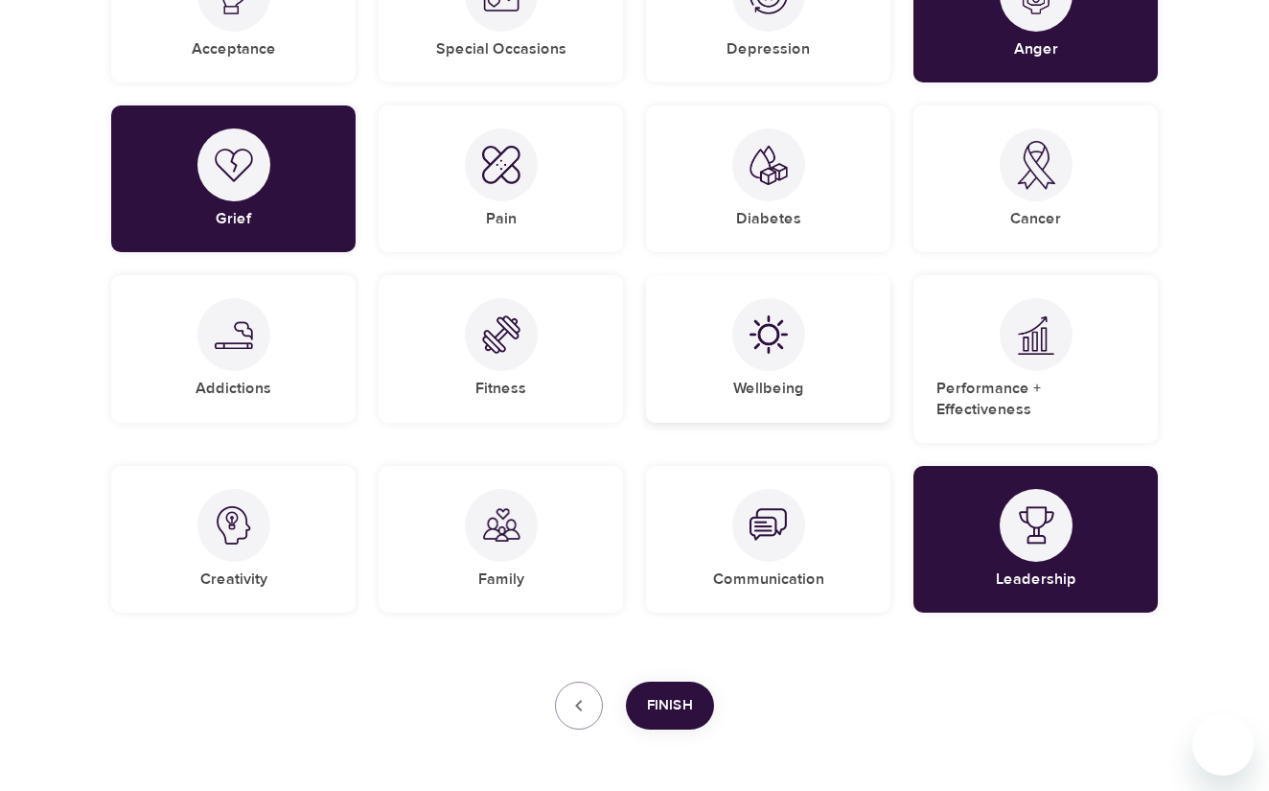
click at [774, 327] on img at bounding box center [769, 334] width 38 height 38
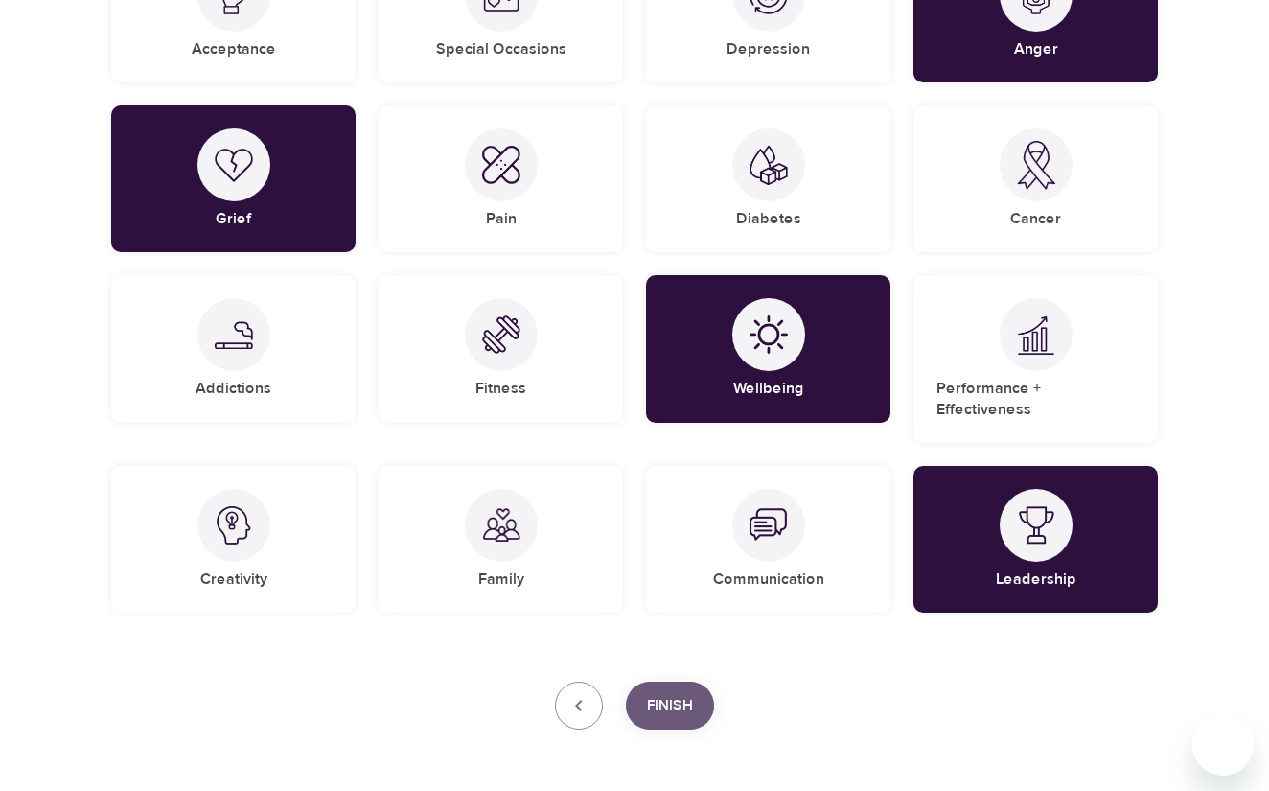
click at [678, 693] on span "Finish" at bounding box center [670, 705] width 46 height 25
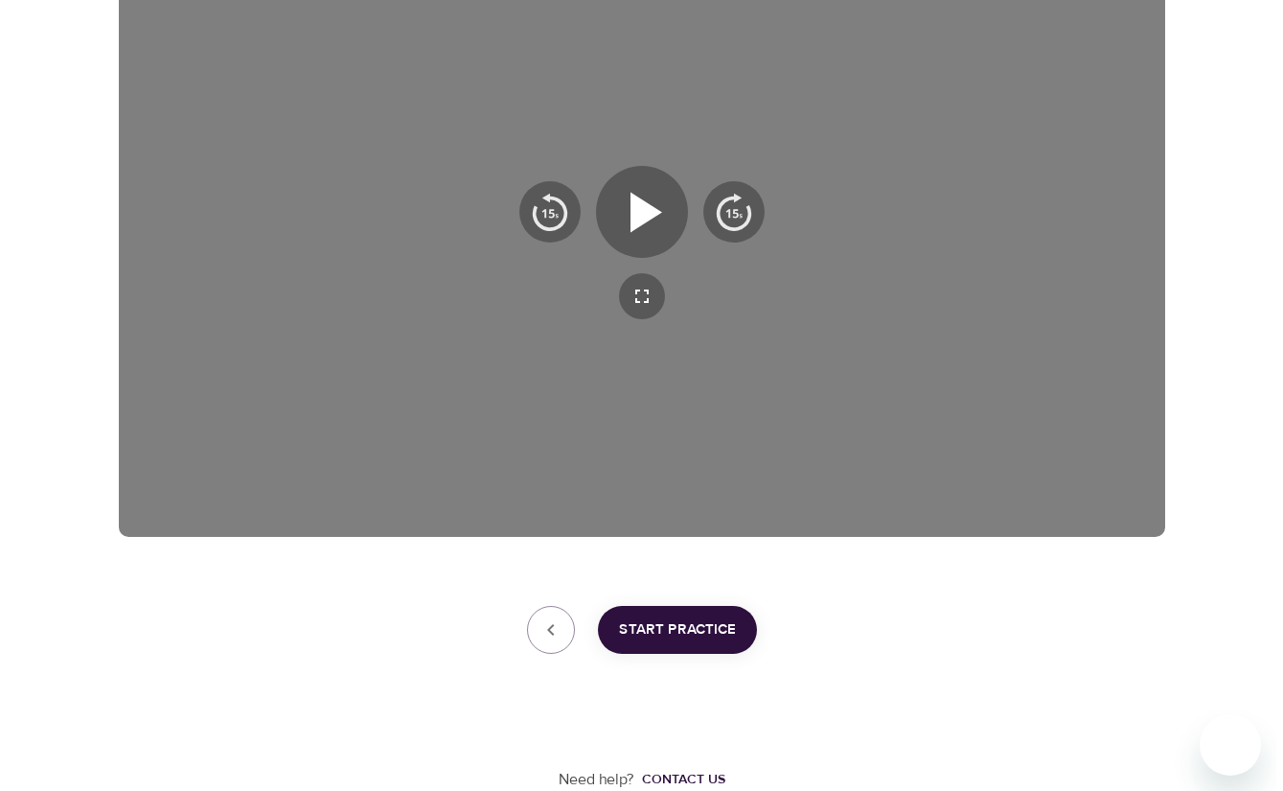
scroll to position [335, 0]
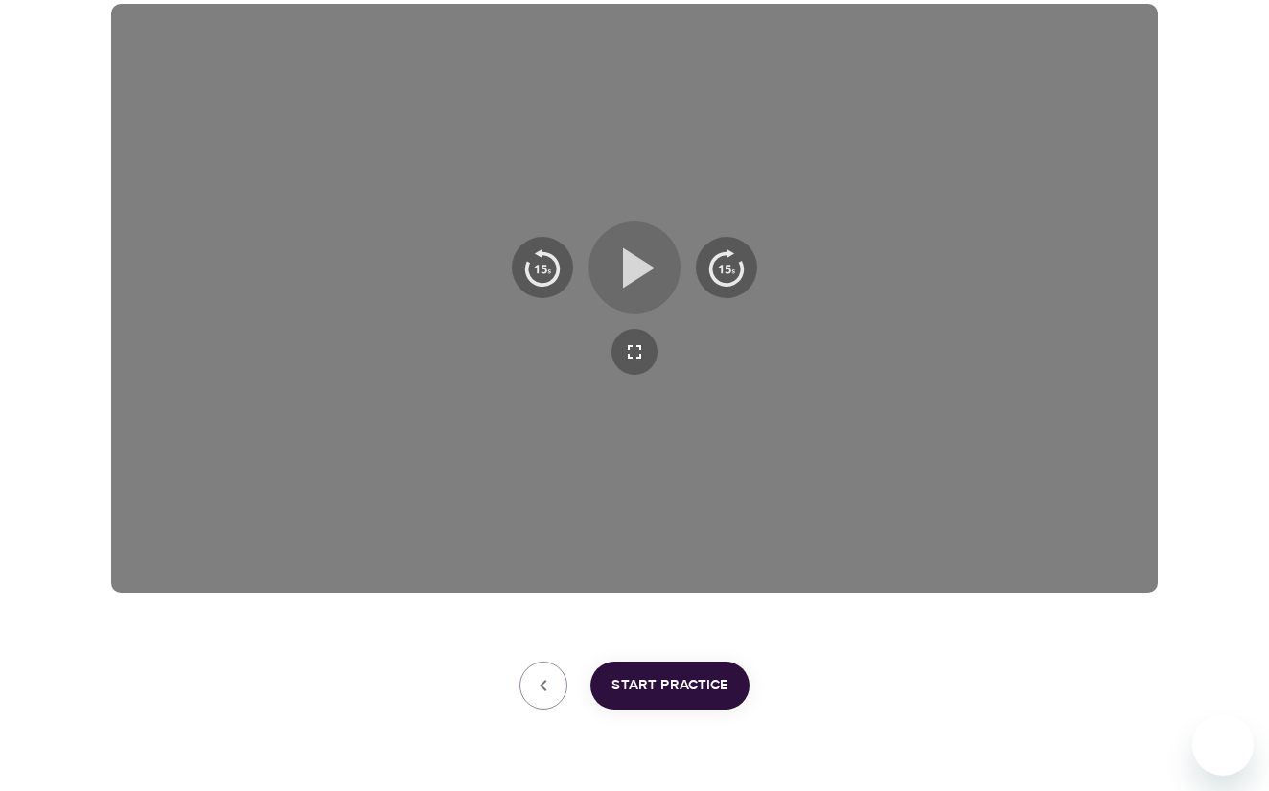
click at [639, 265] on icon "button" at bounding box center [639, 267] width 32 height 40
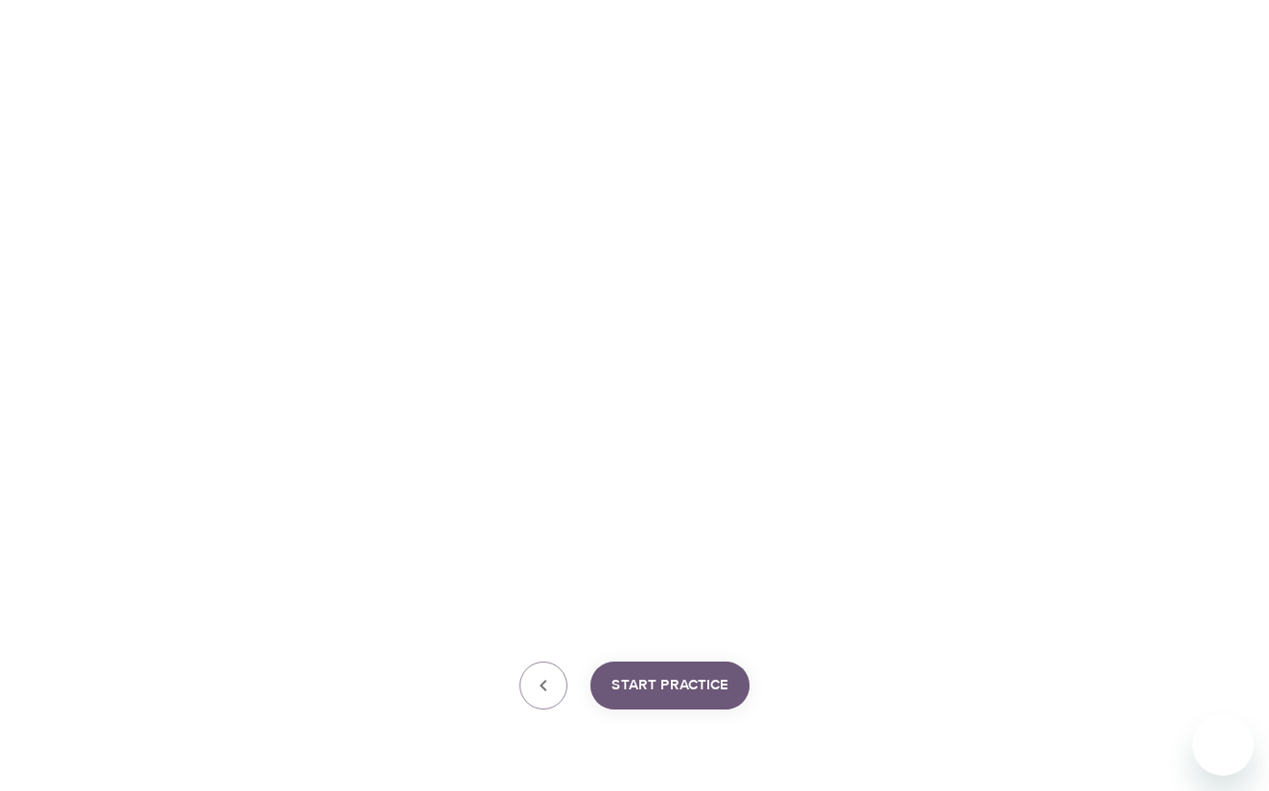
click at [691, 687] on span "Start Practice" at bounding box center [669, 685] width 117 height 25
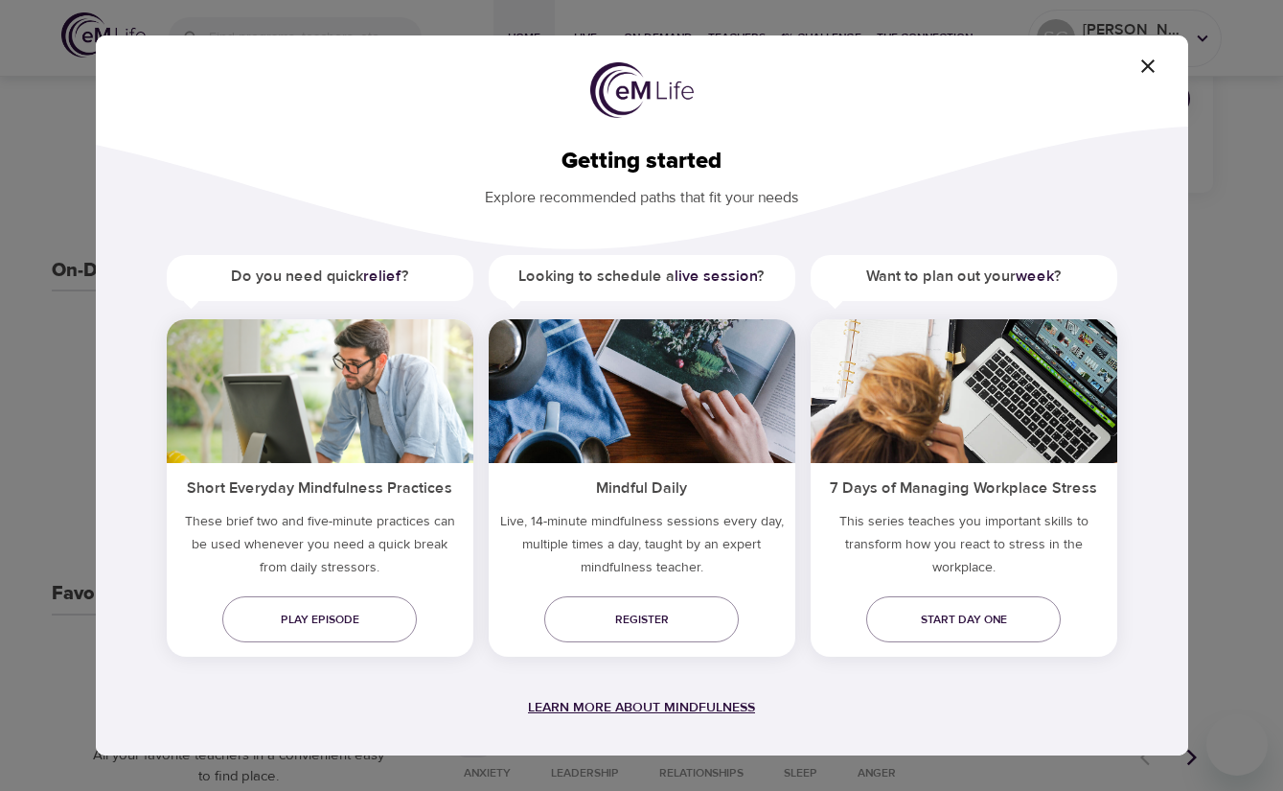
click at [635, 705] on span "Learn more about mindfulness" at bounding box center [641, 707] width 227 height 17
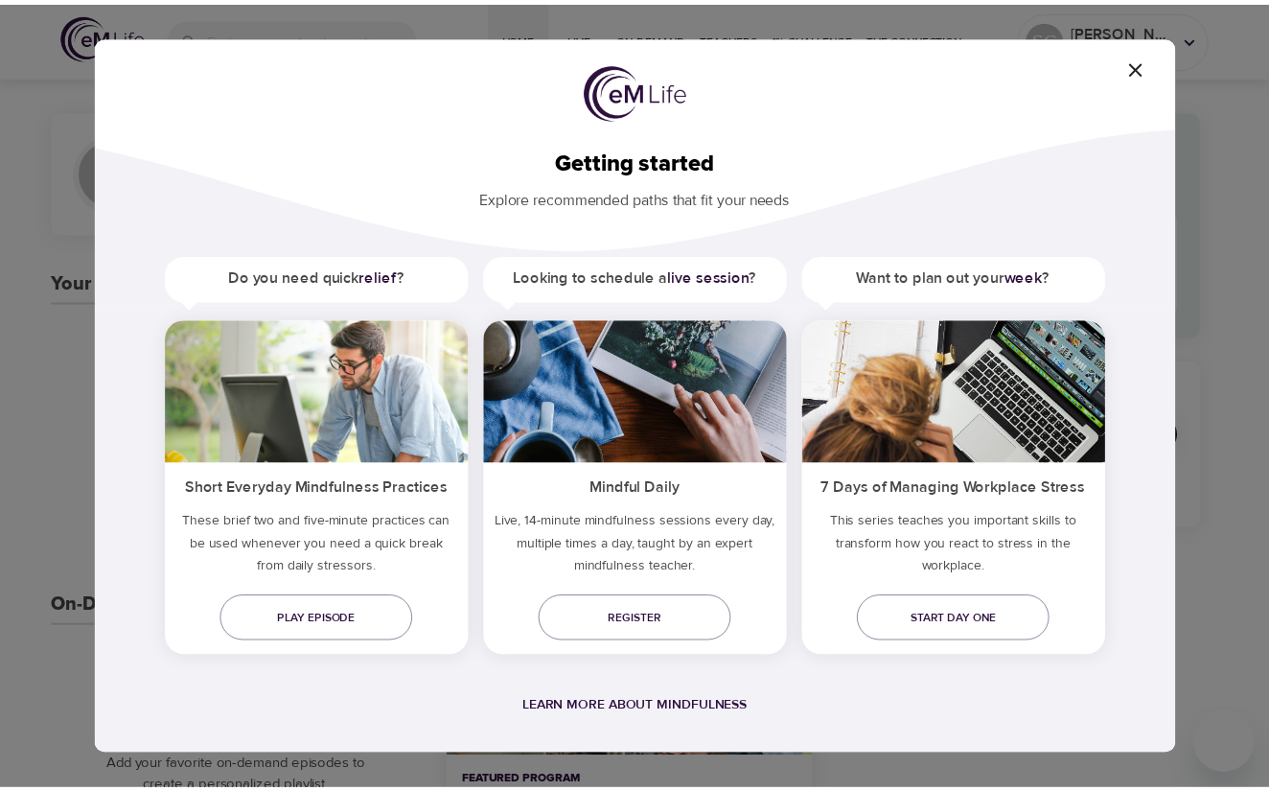
scroll to position [335, 0]
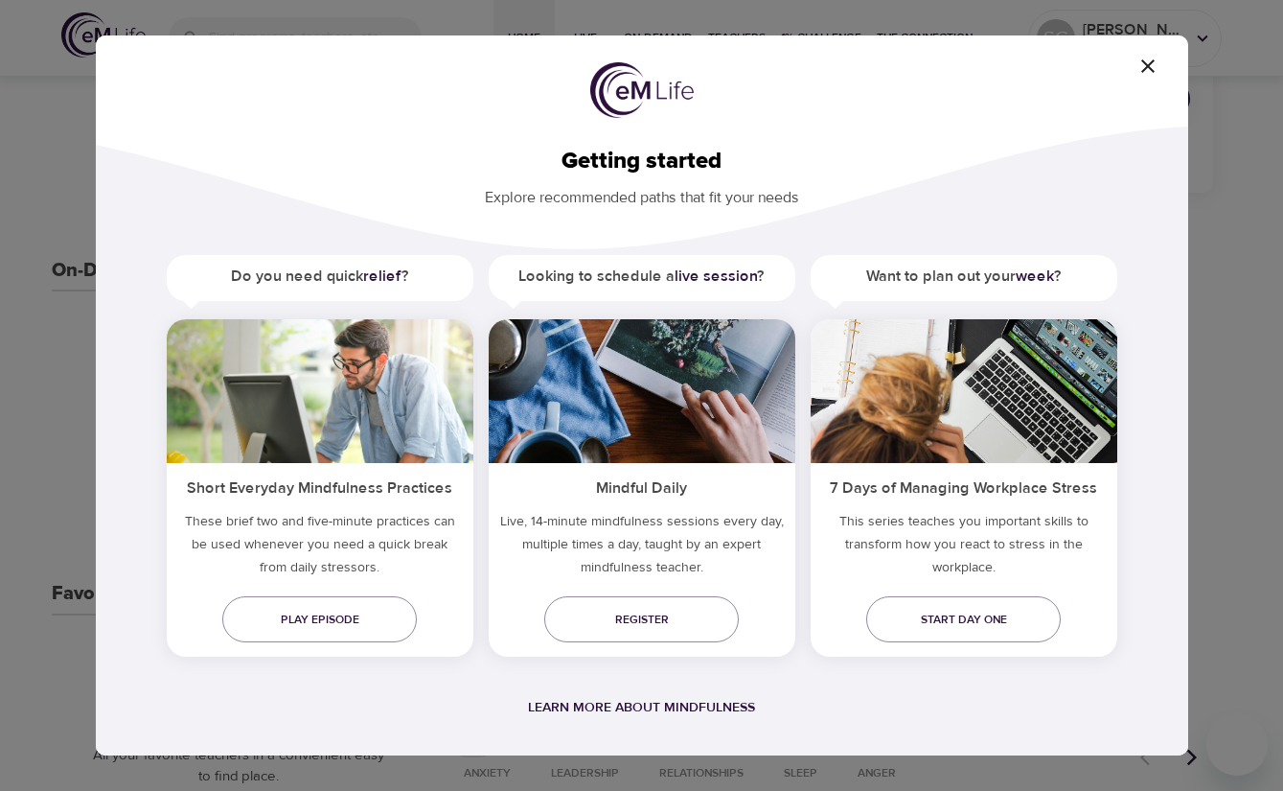
click at [1149, 63] on icon "button" at bounding box center [1148, 66] width 23 height 23
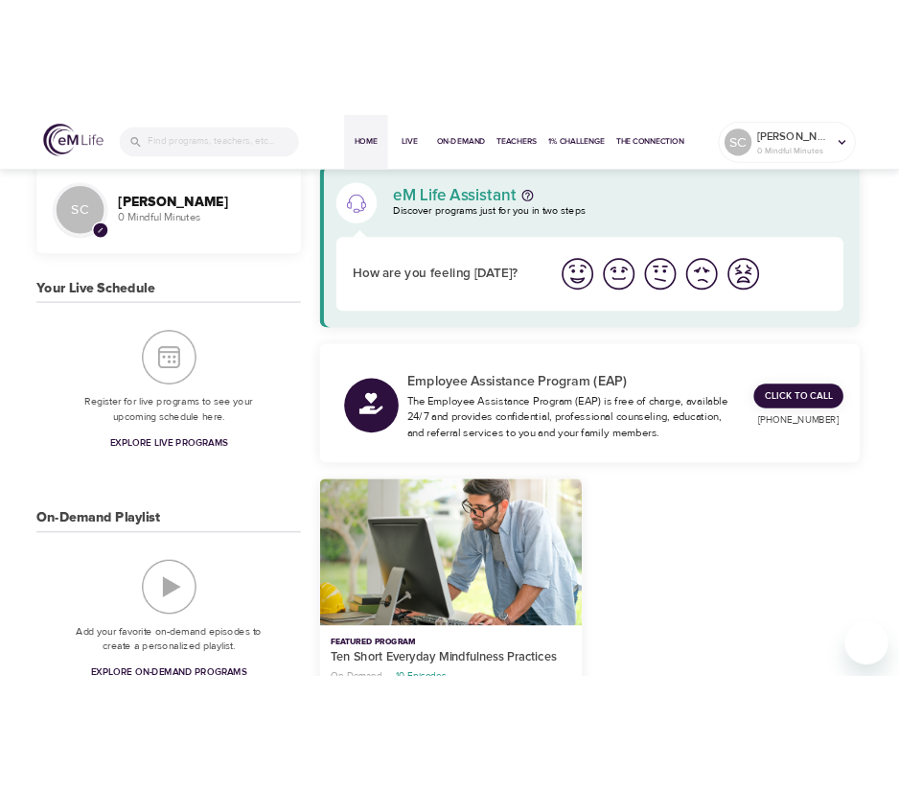
scroll to position [0, 0]
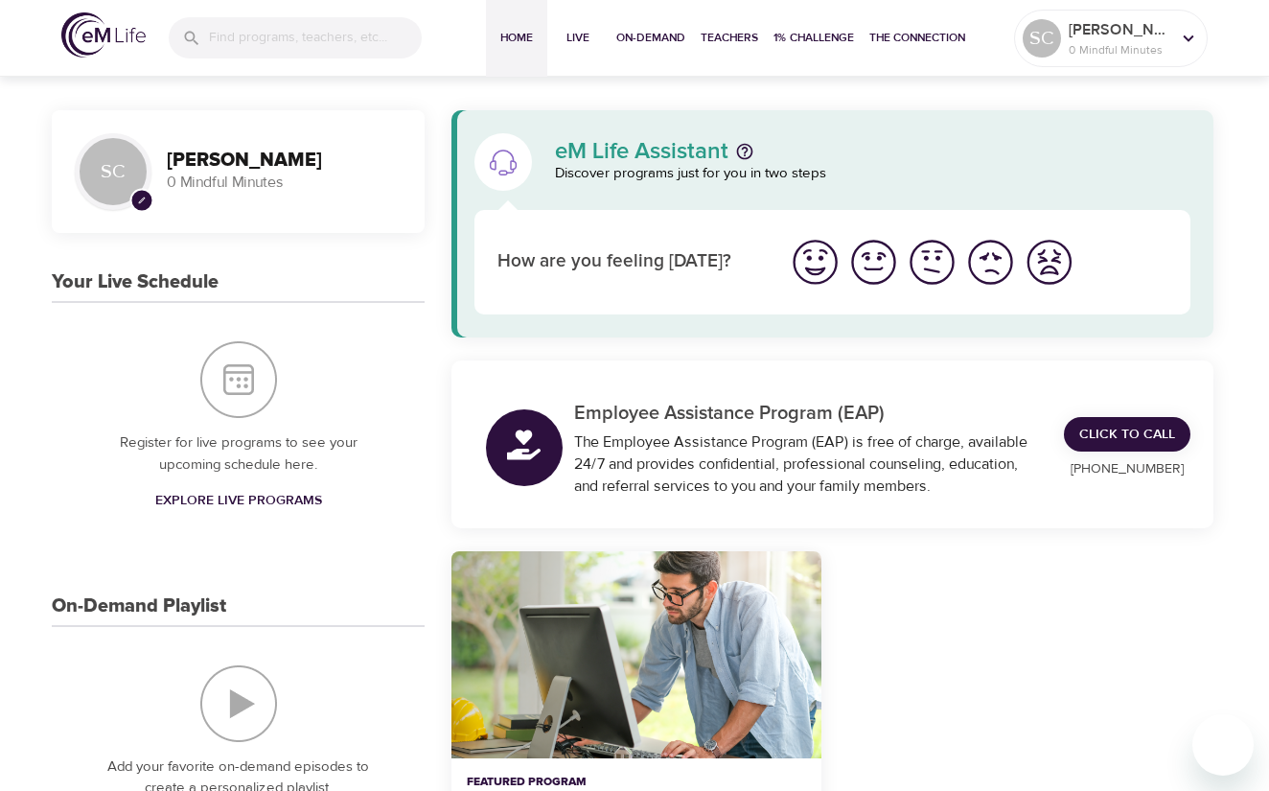
click at [102, 166] on div "SC" at bounding box center [113, 171] width 77 height 77
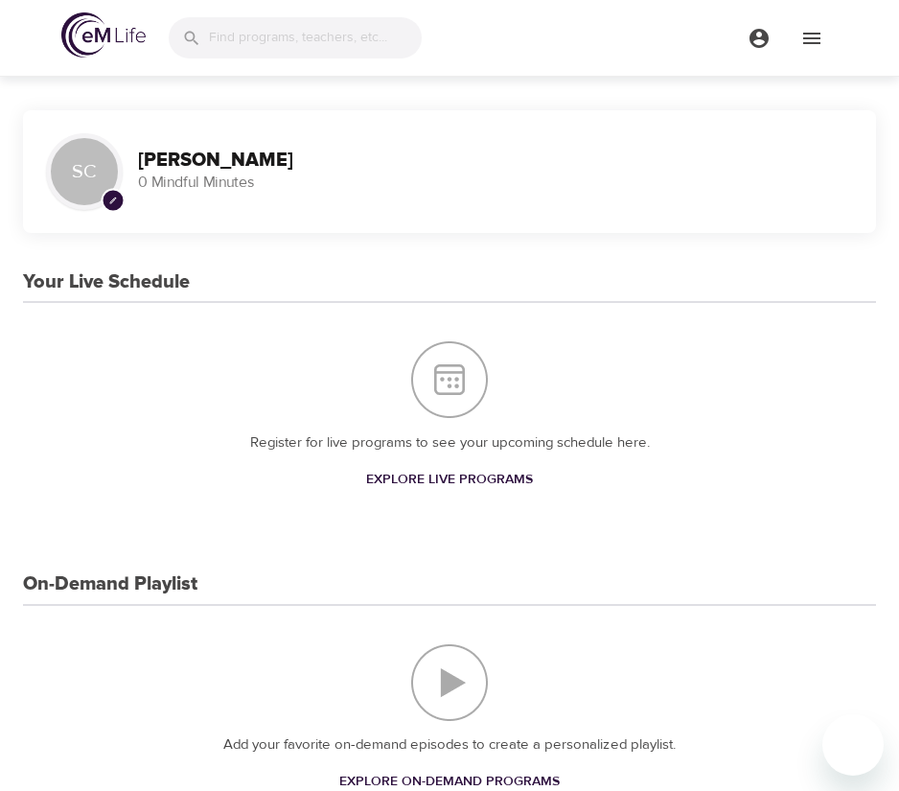
click at [116, 203] on icon "pencil" at bounding box center [113, 200] width 9 height 9
click at [75, 151] on img at bounding box center [84, 171] width 67 height 67
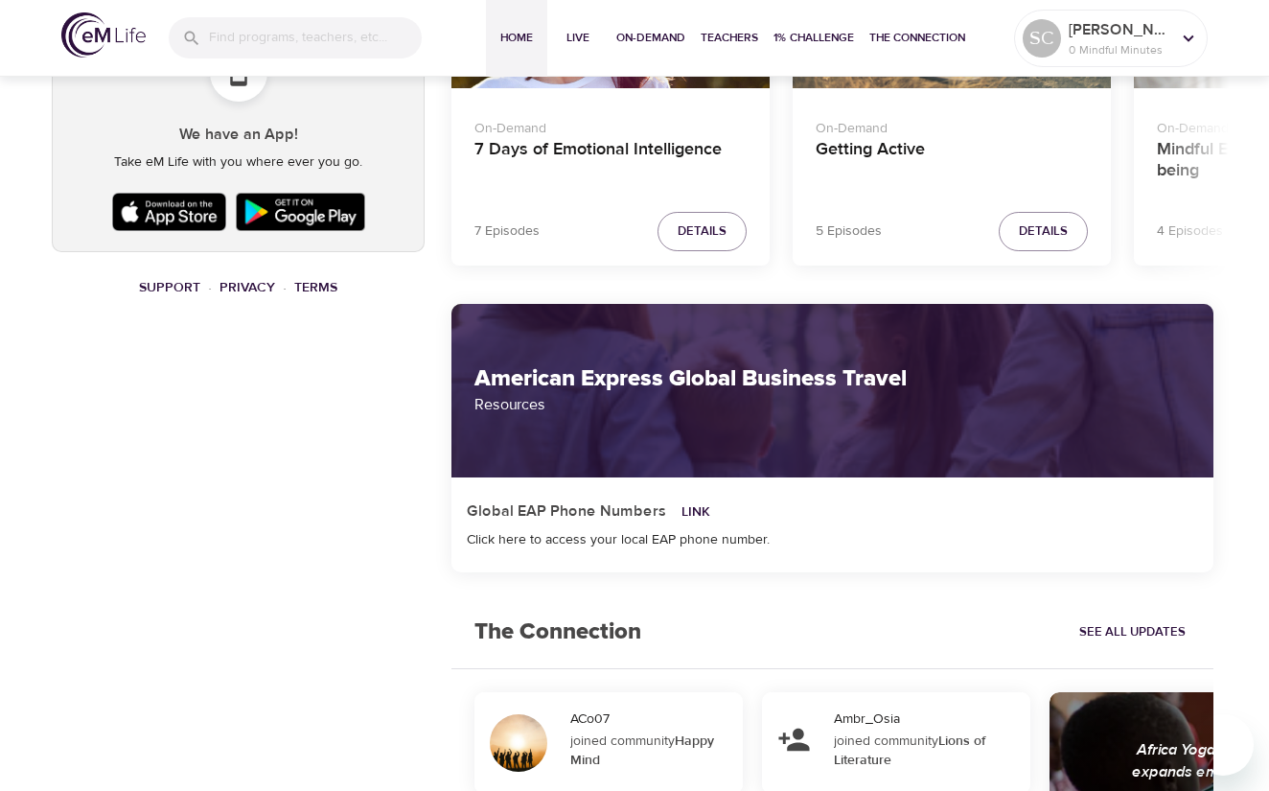
scroll to position [1246, 0]
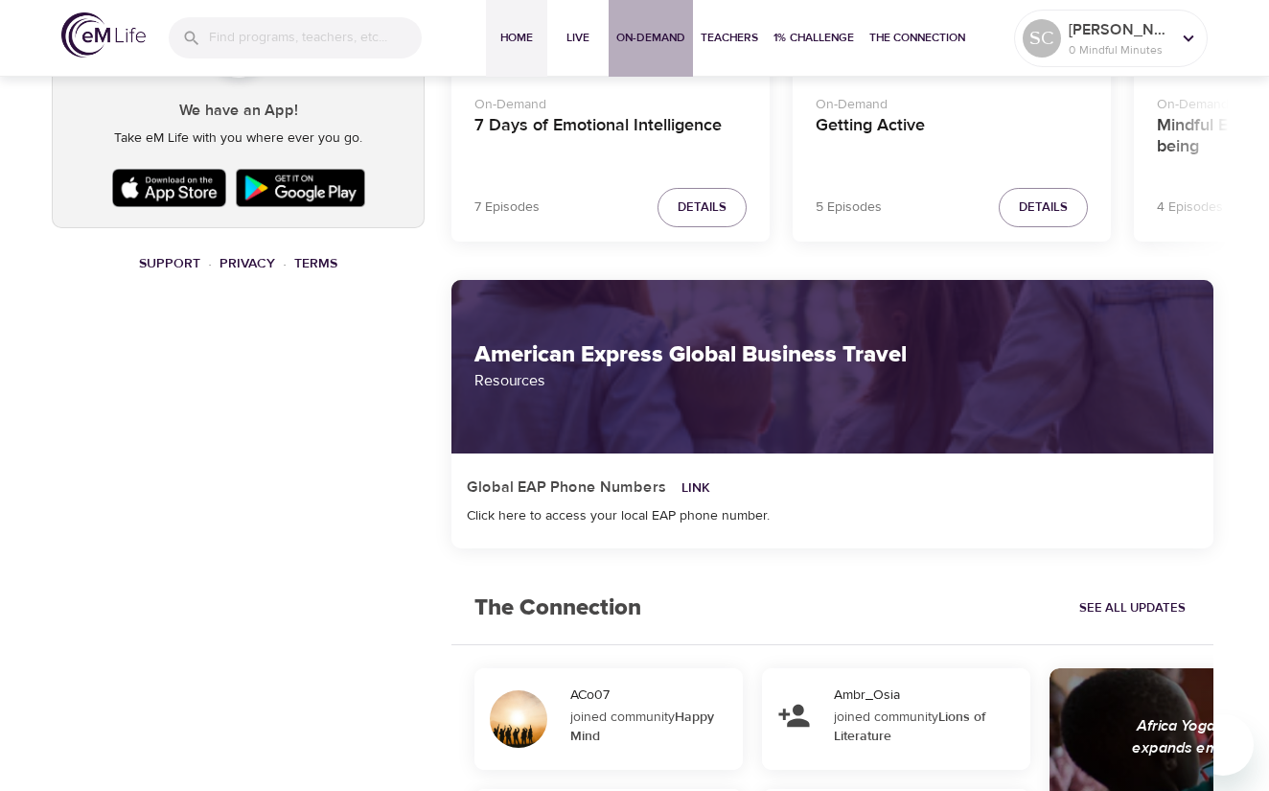
click at [645, 36] on span "On-Demand" at bounding box center [650, 38] width 69 height 20
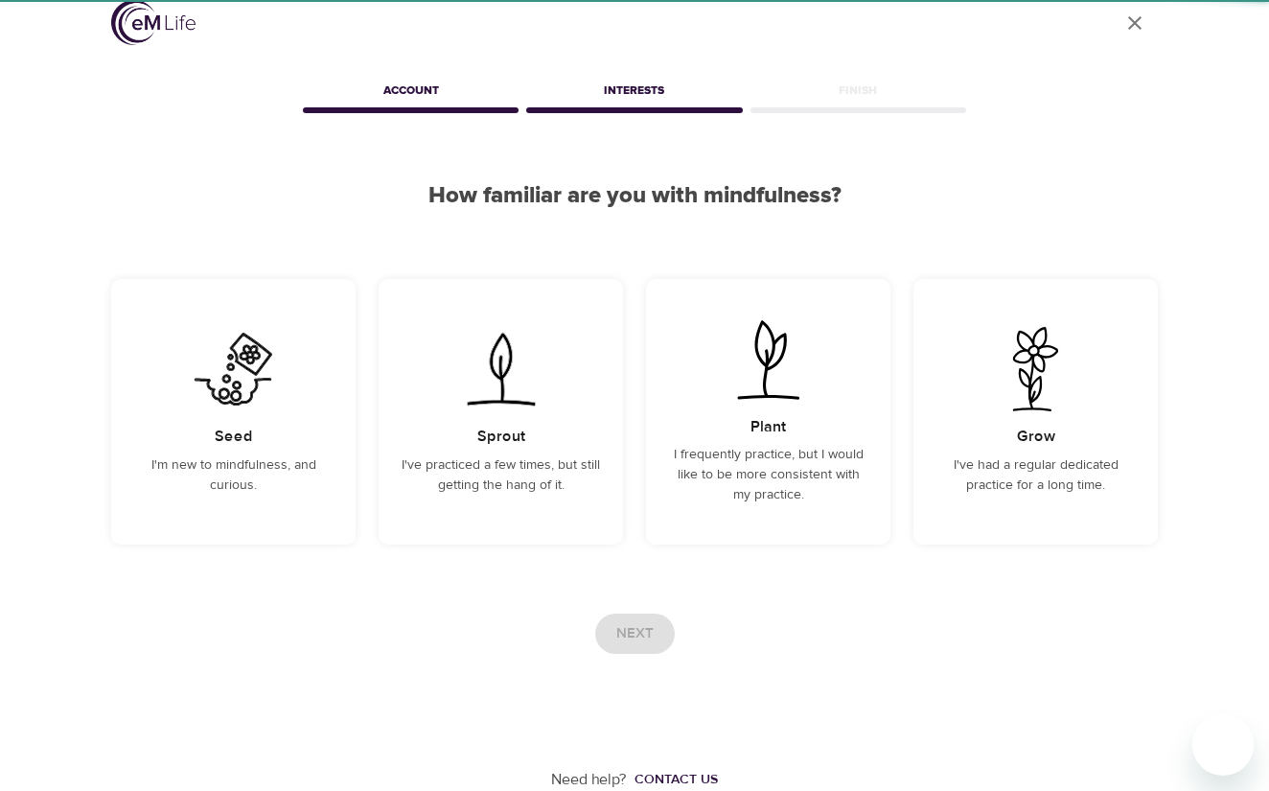
scroll to position [23, 0]
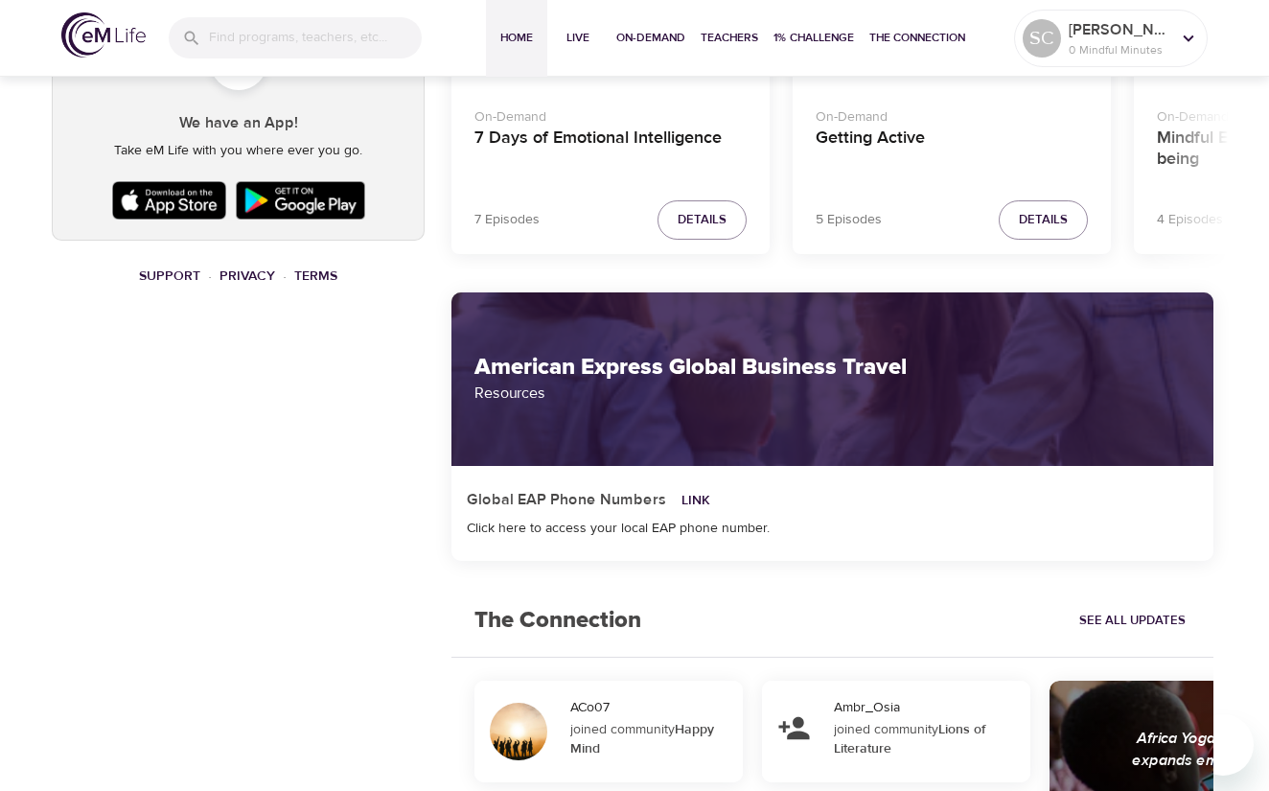
scroll to position [1250, 0]
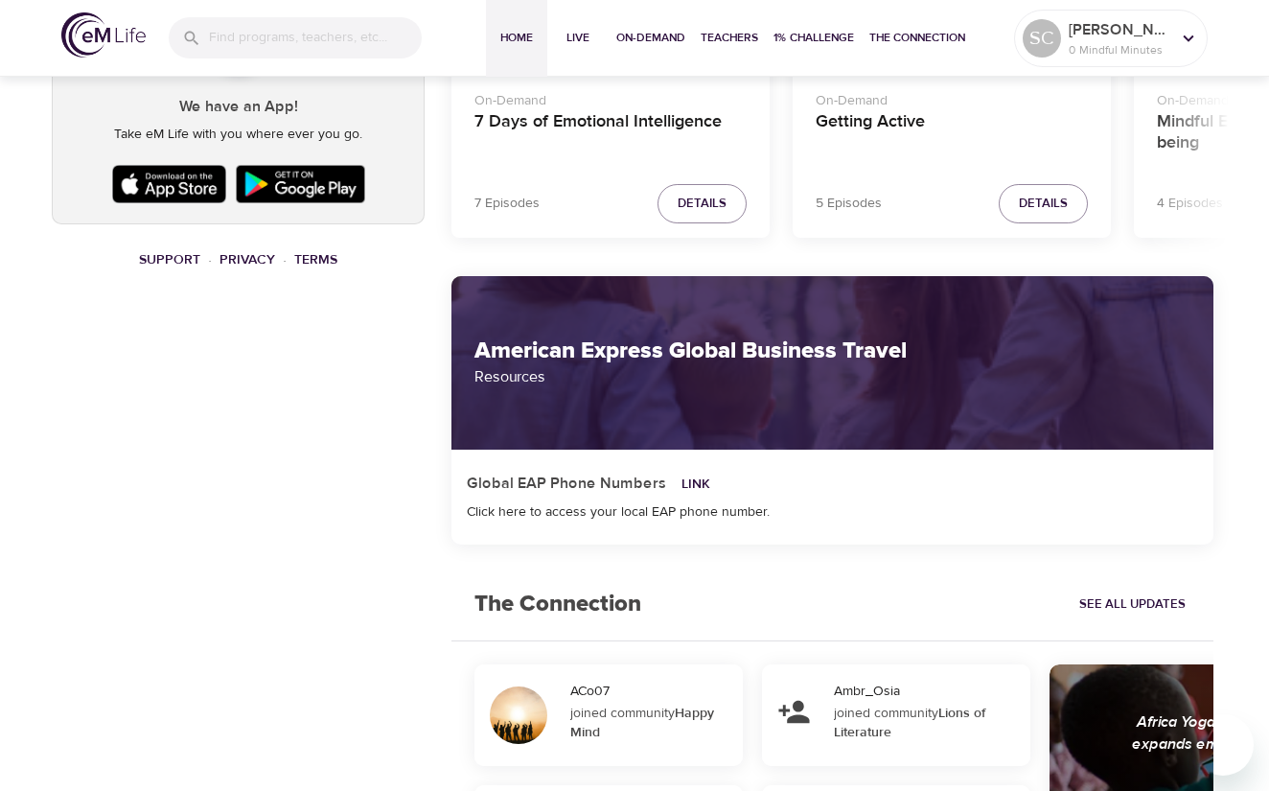
click at [594, 525] on div "Global EAP Phone Numbers Link Click here to access your local EAP phone number." at bounding box center [832, 497] width 754 height 72
click at [593, 506] on div "Click here to access your local EAP phone number." at bounding box center [832, 511] width 731 height 19
click at [619, 372] on p "Resources" at bounding box center [832, 376] width 716 height 23
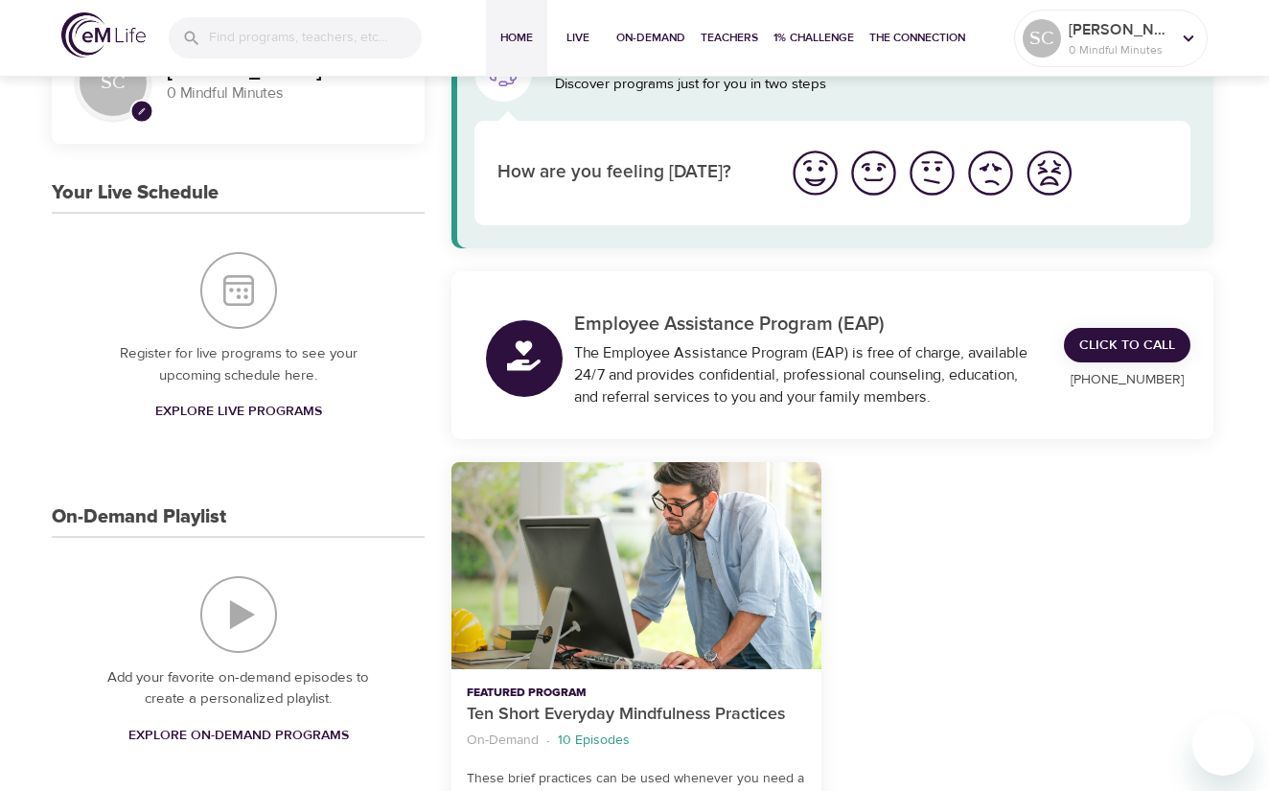
scroll to position [0, 0]
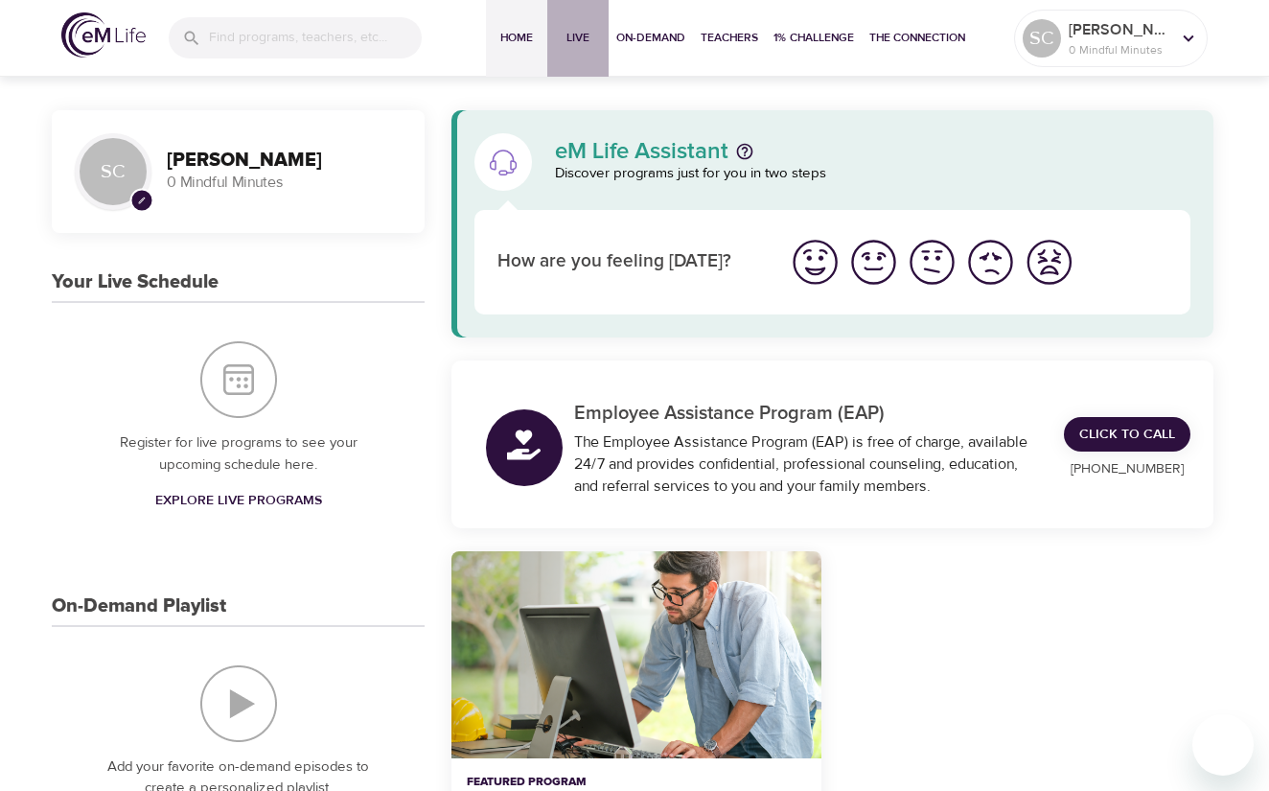
click at [584, 33] on span "Live" at bounding box center [578, 38] width 46 height 20
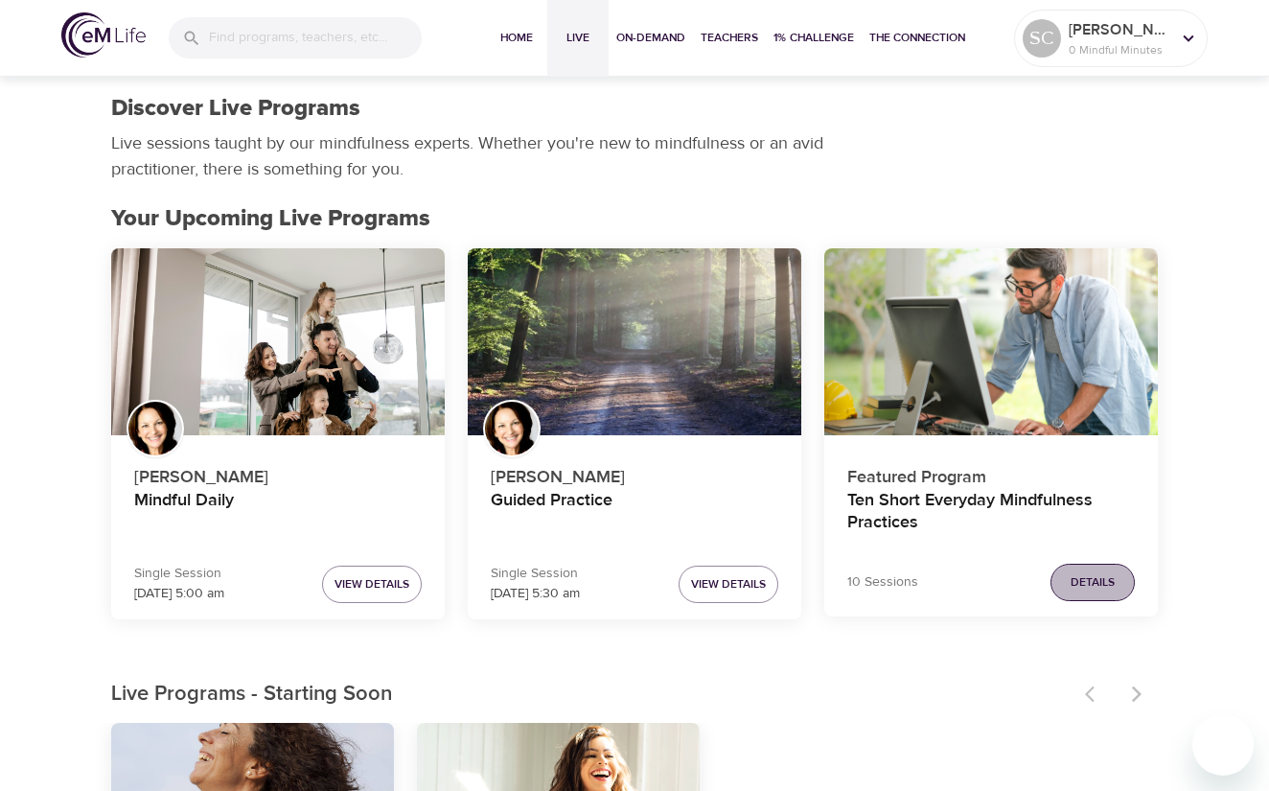
click at [1094, 575] on span "Details" at bounding box center [1093, 582] width 44 height 20
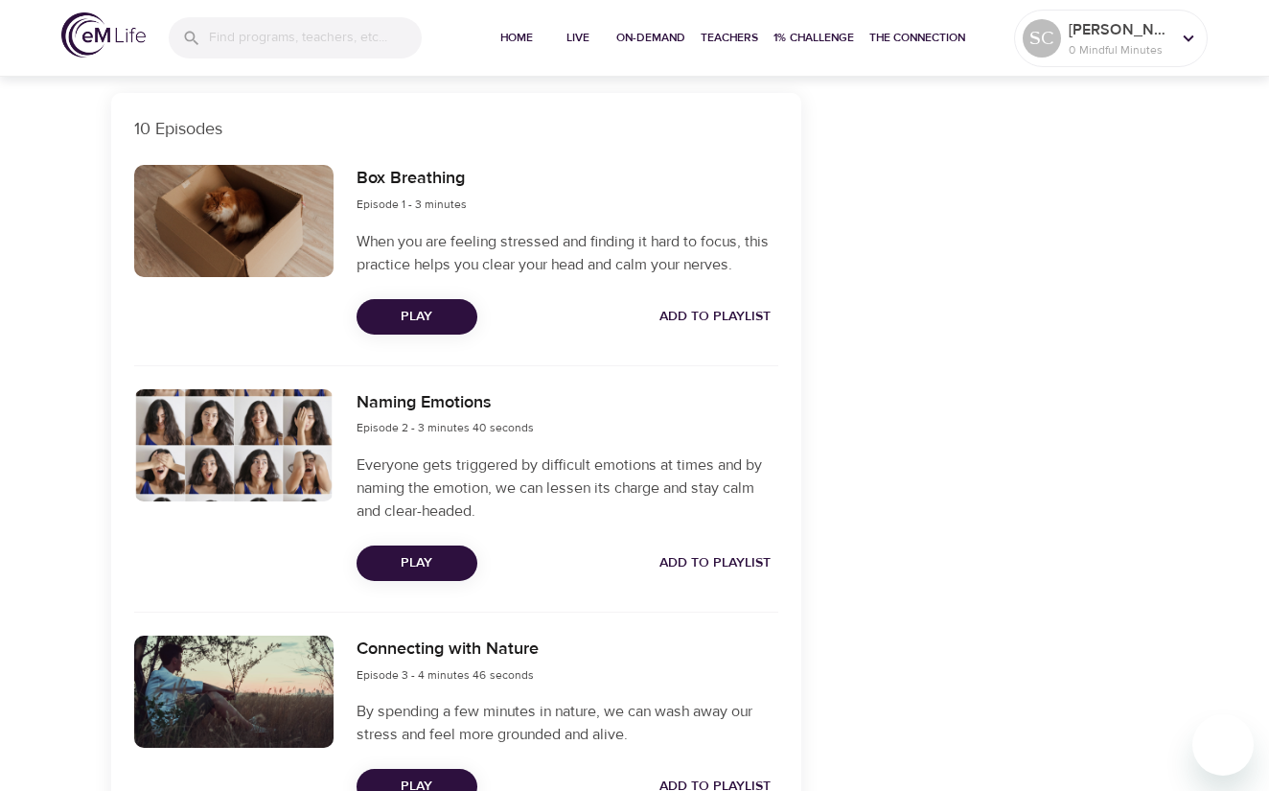
scroll to position [671, 0]
